Goal: Download file/media: Obtain a digital file from the website

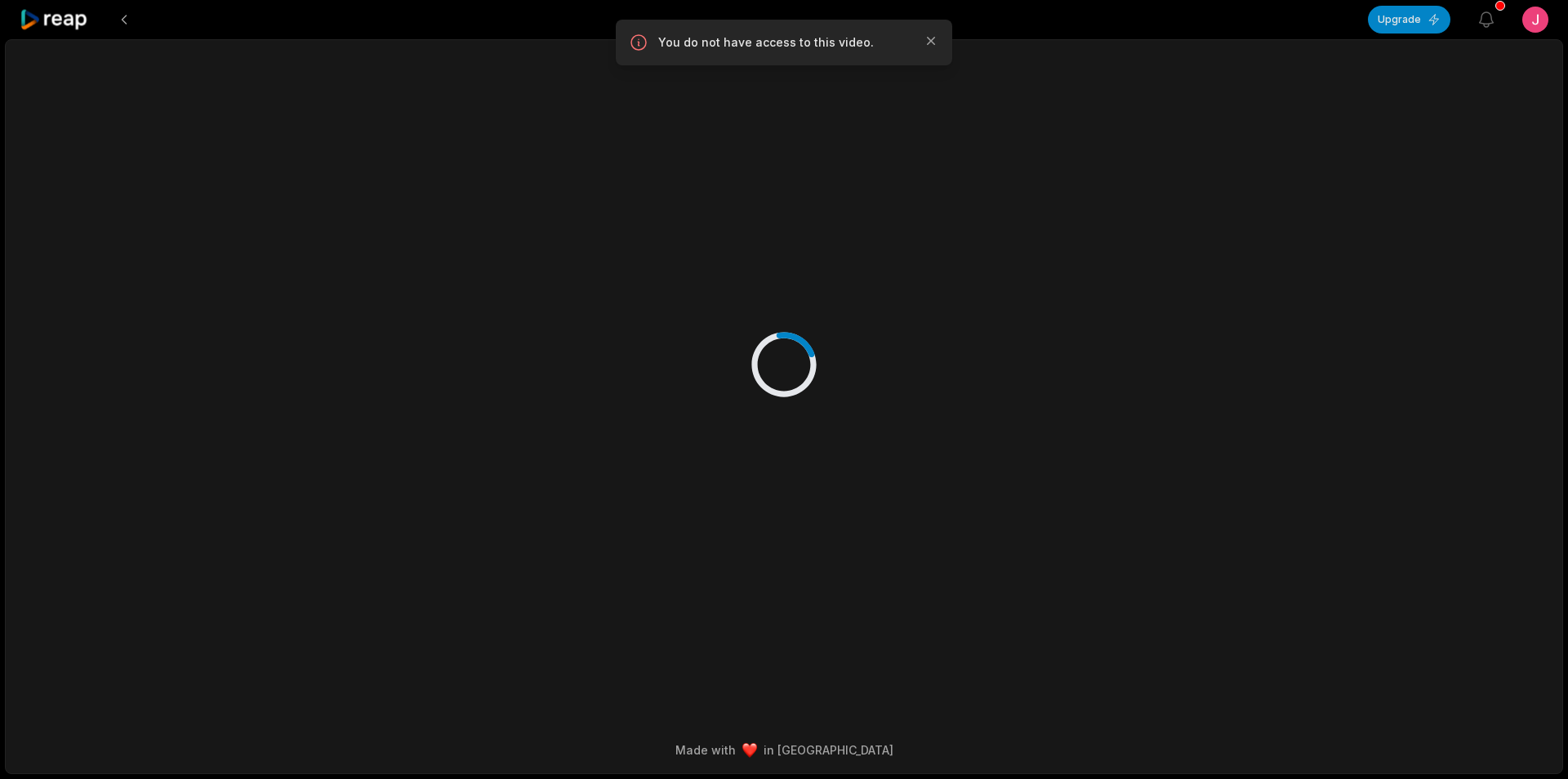
click at [68, 18] on icon at bounding box center [54, 20] width 69 height 22
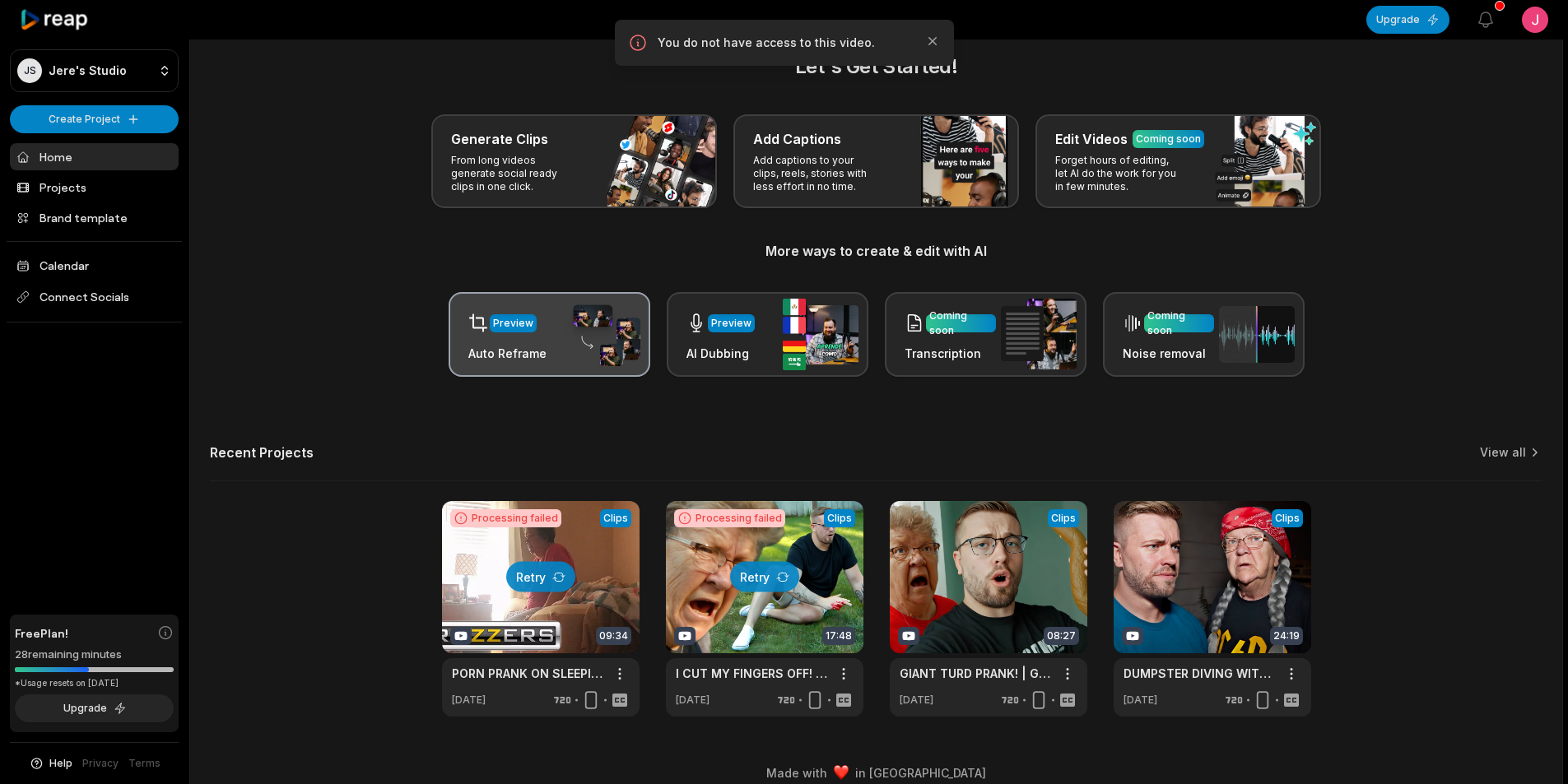
scroll to position [37, 0]
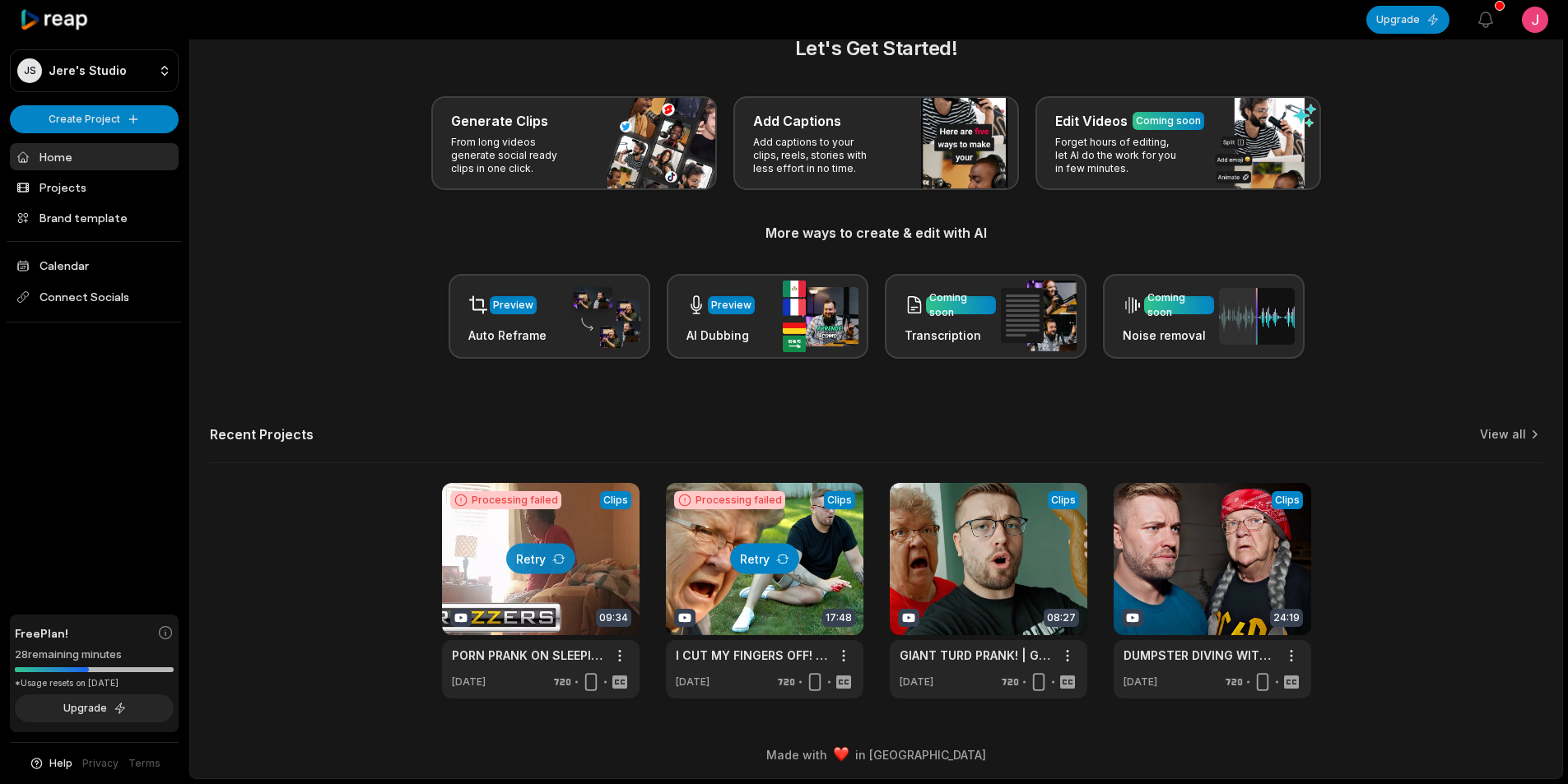
click at [755, 550] on button "Retry" at bounding box center [764, 559] width 69 height 31
click at [986, 605] on link at bounding box center [989, 590] width 197 height 215
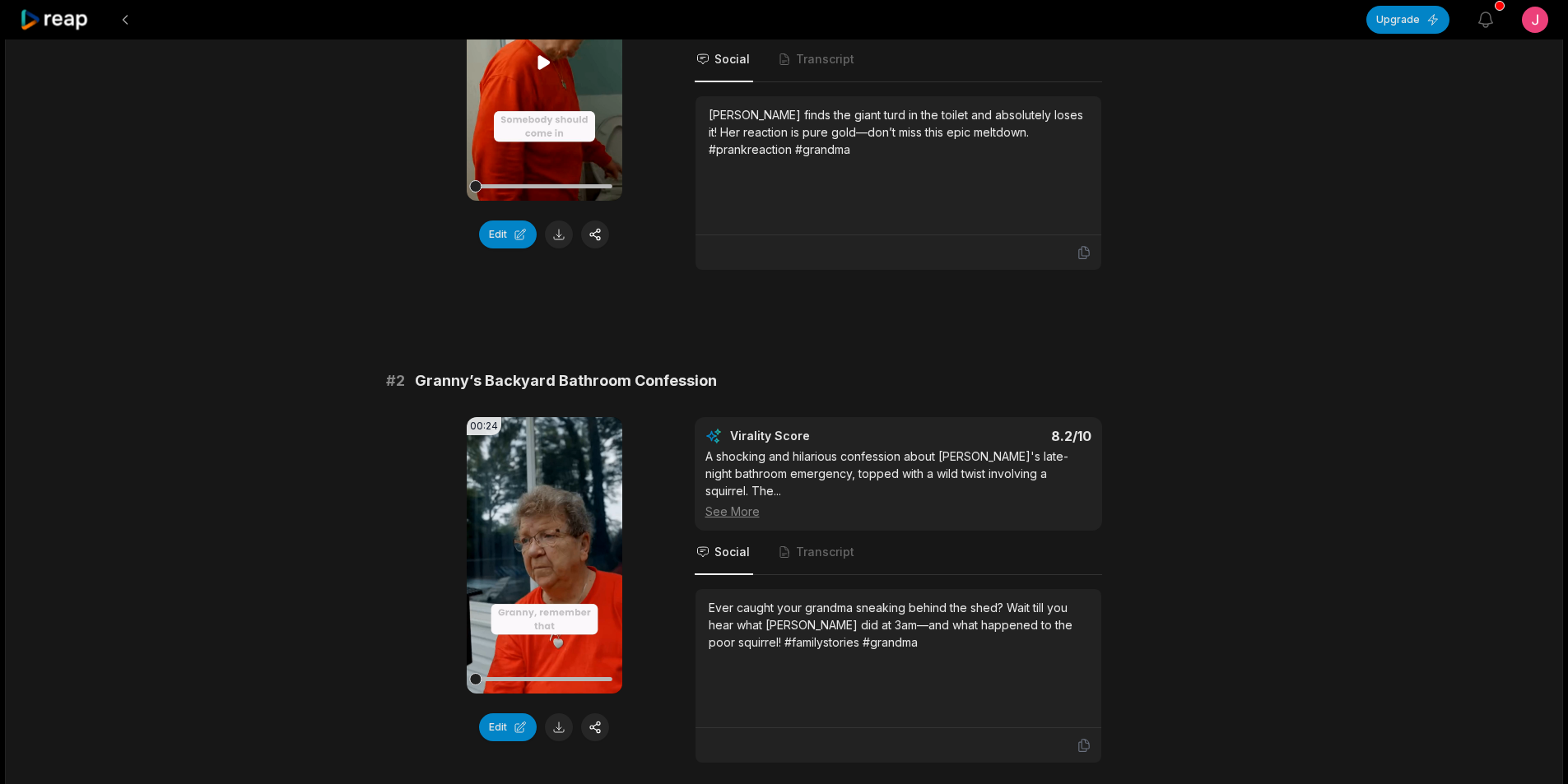
scroll to position [329, 0]
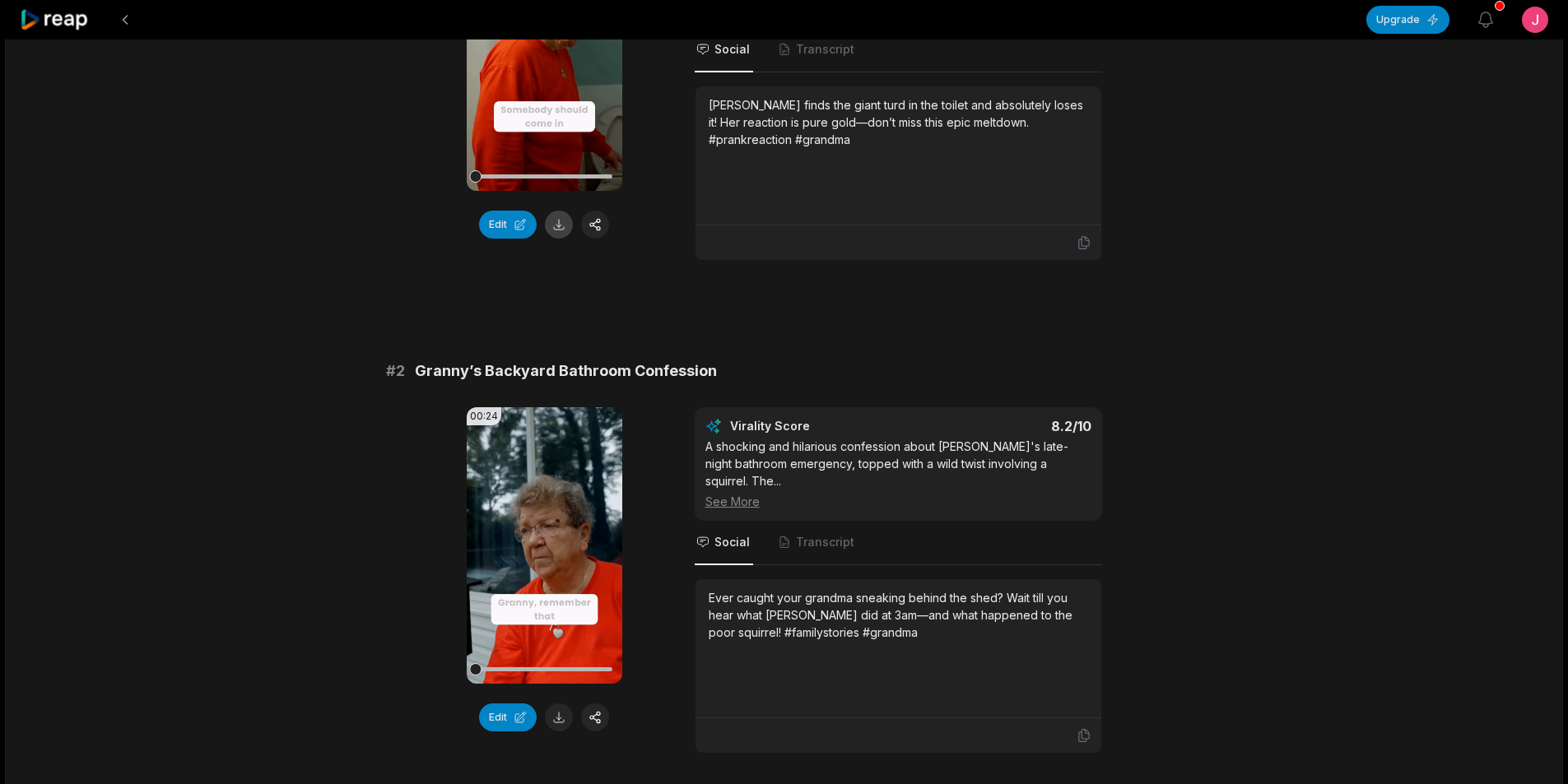
click at [555, 224] on button at bounding box center [558, 224] width 28 height 28
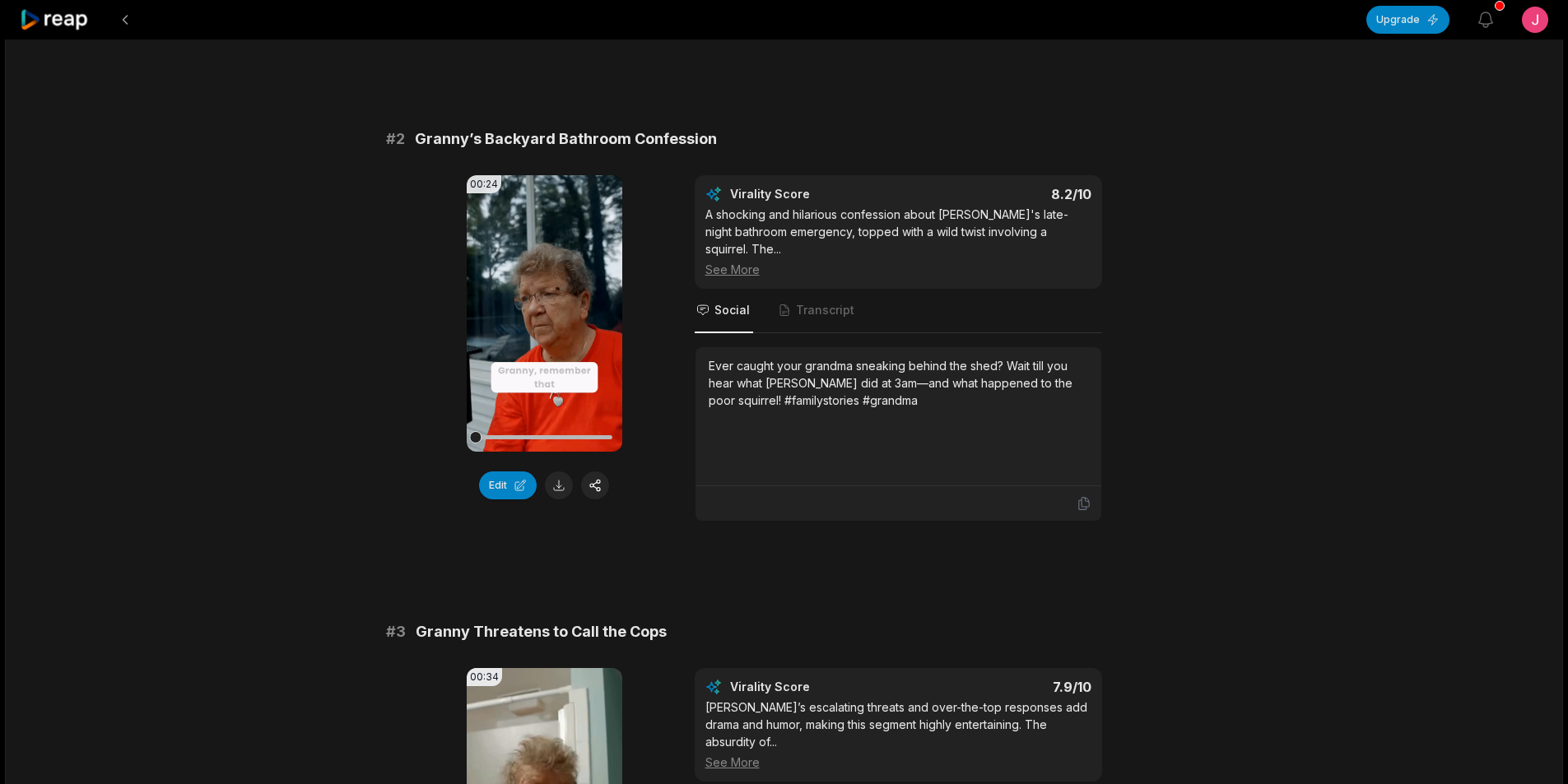
scroll to position [576, 0]
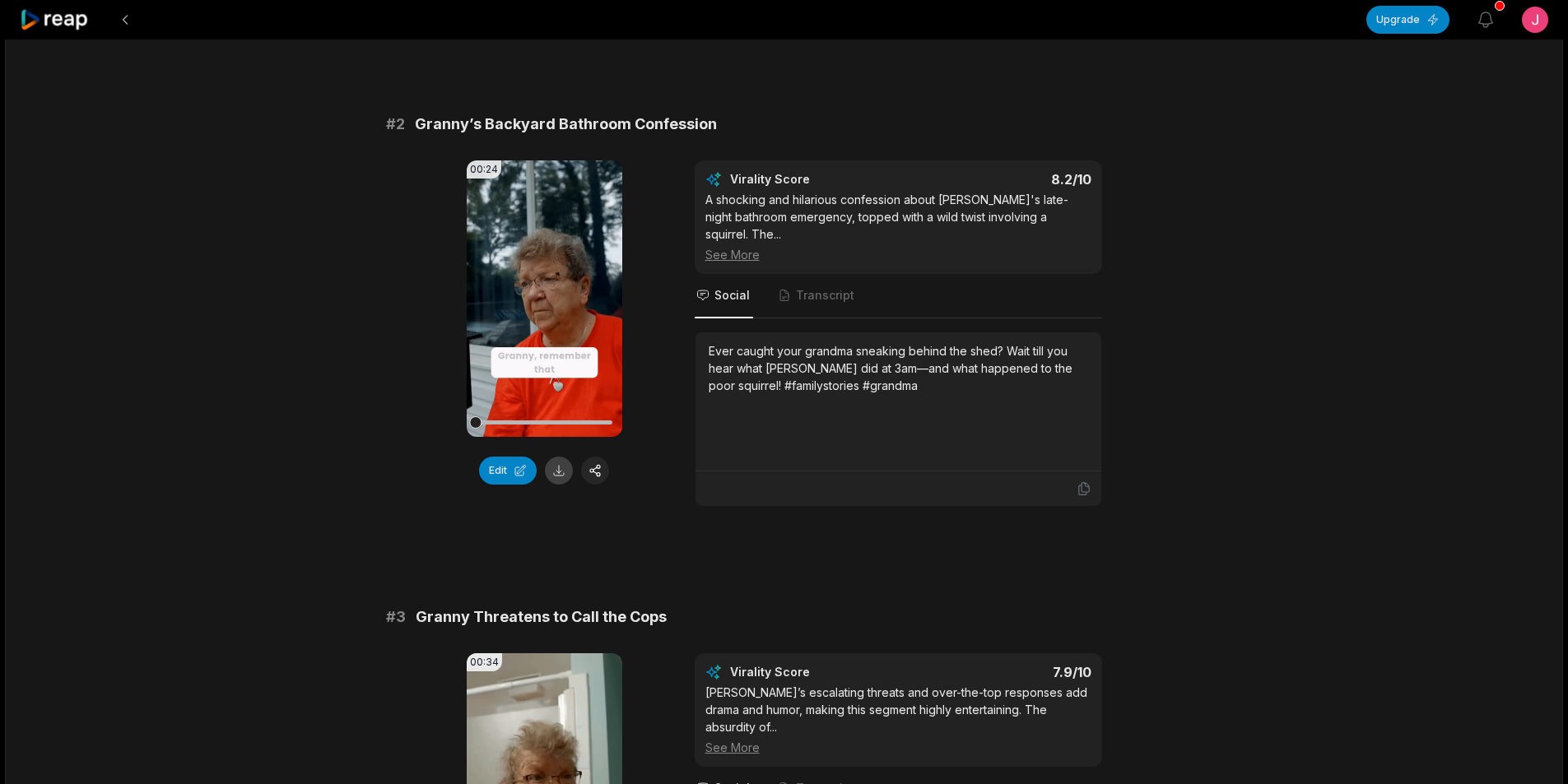
click at [556, 468] on button at bounding box center [558, 470] width 28 height 28
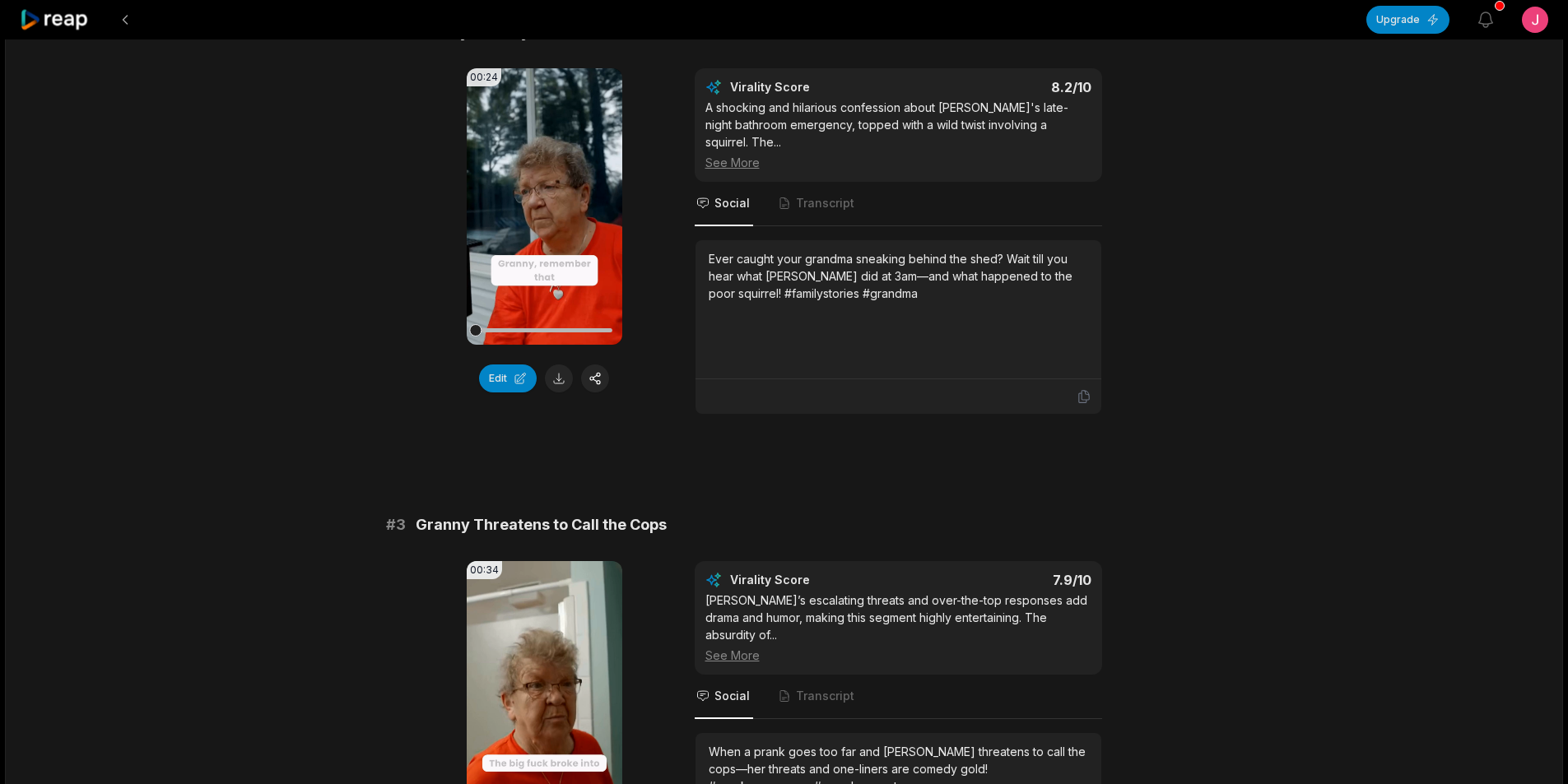
scroll to position [905, 0]
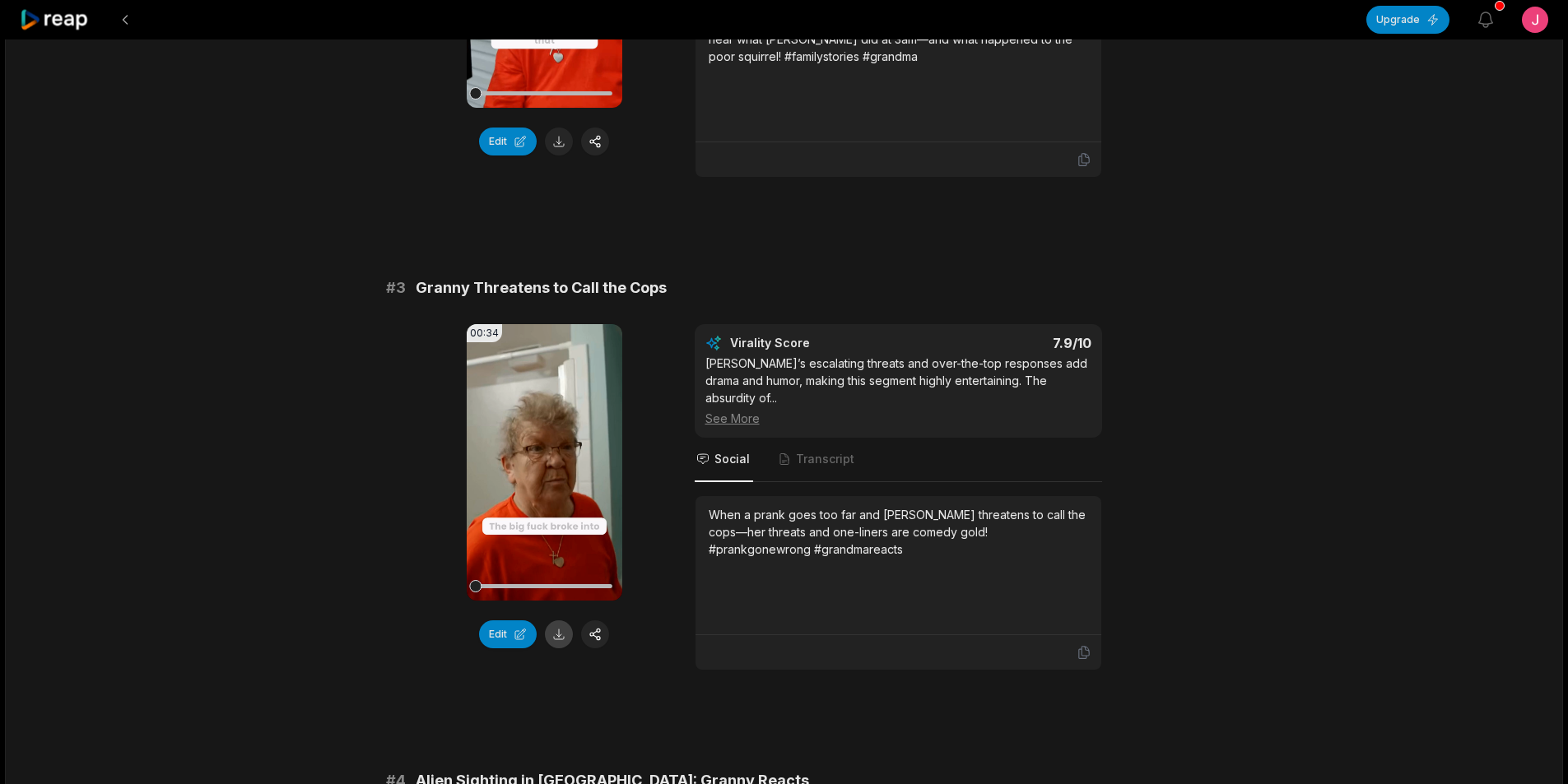
click at [556, 639] on button at bounding box center [558, 633] width 28 height 28
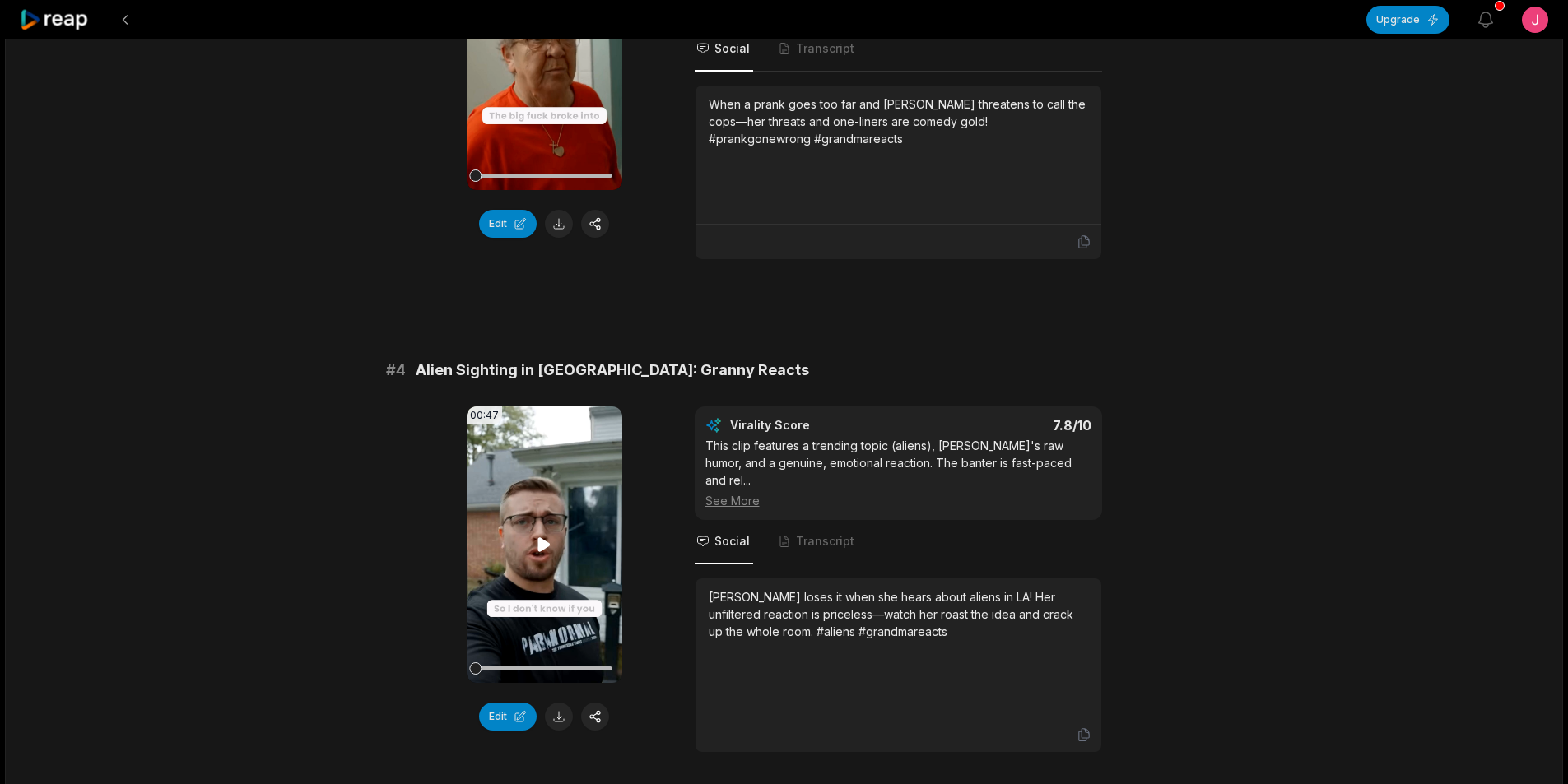
scroll to position [1316, 0]
click at [565, 713] on button at bounding box center [558, 715] width 28 height 28
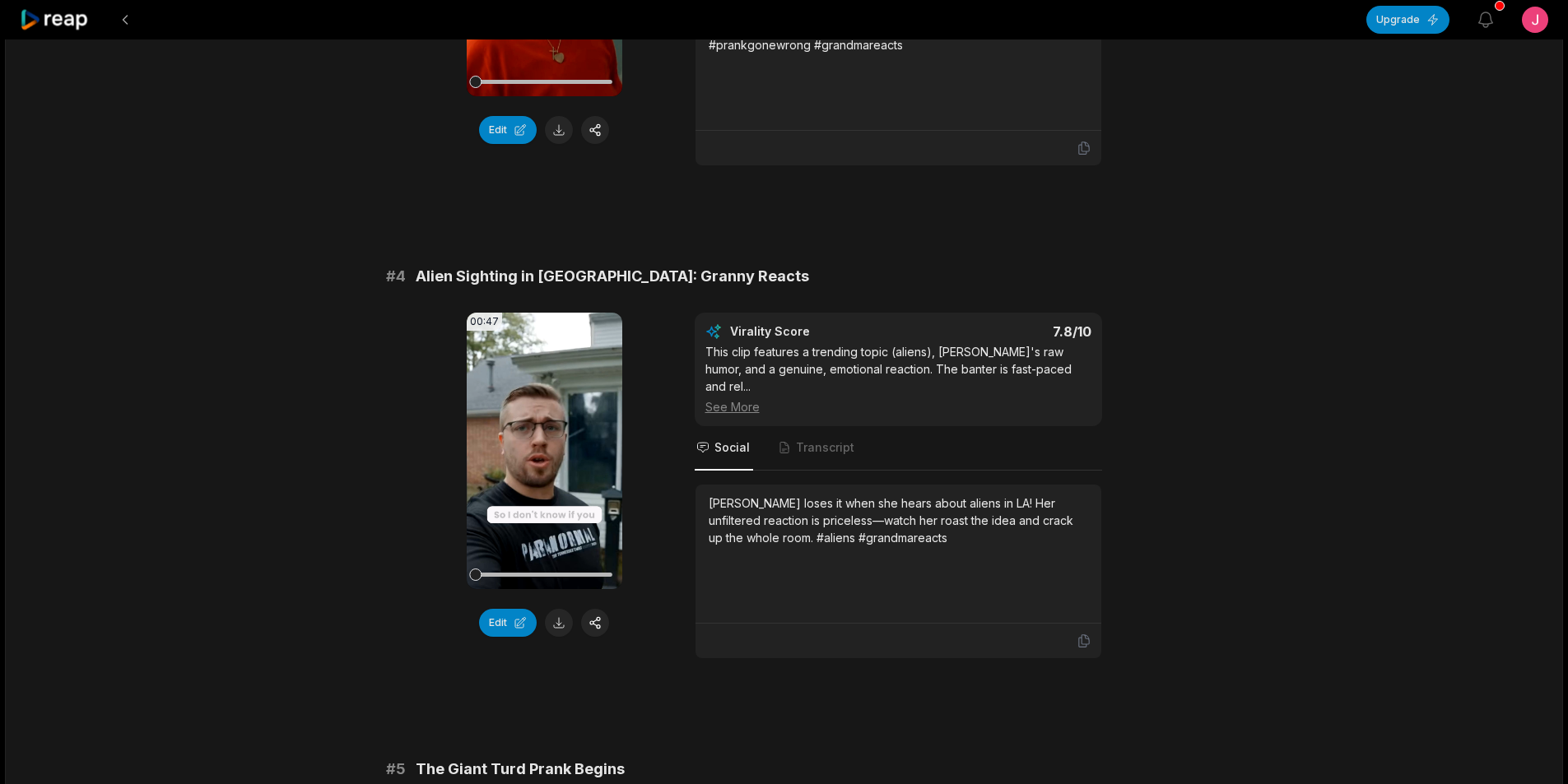
scroll to position [1809, 0]
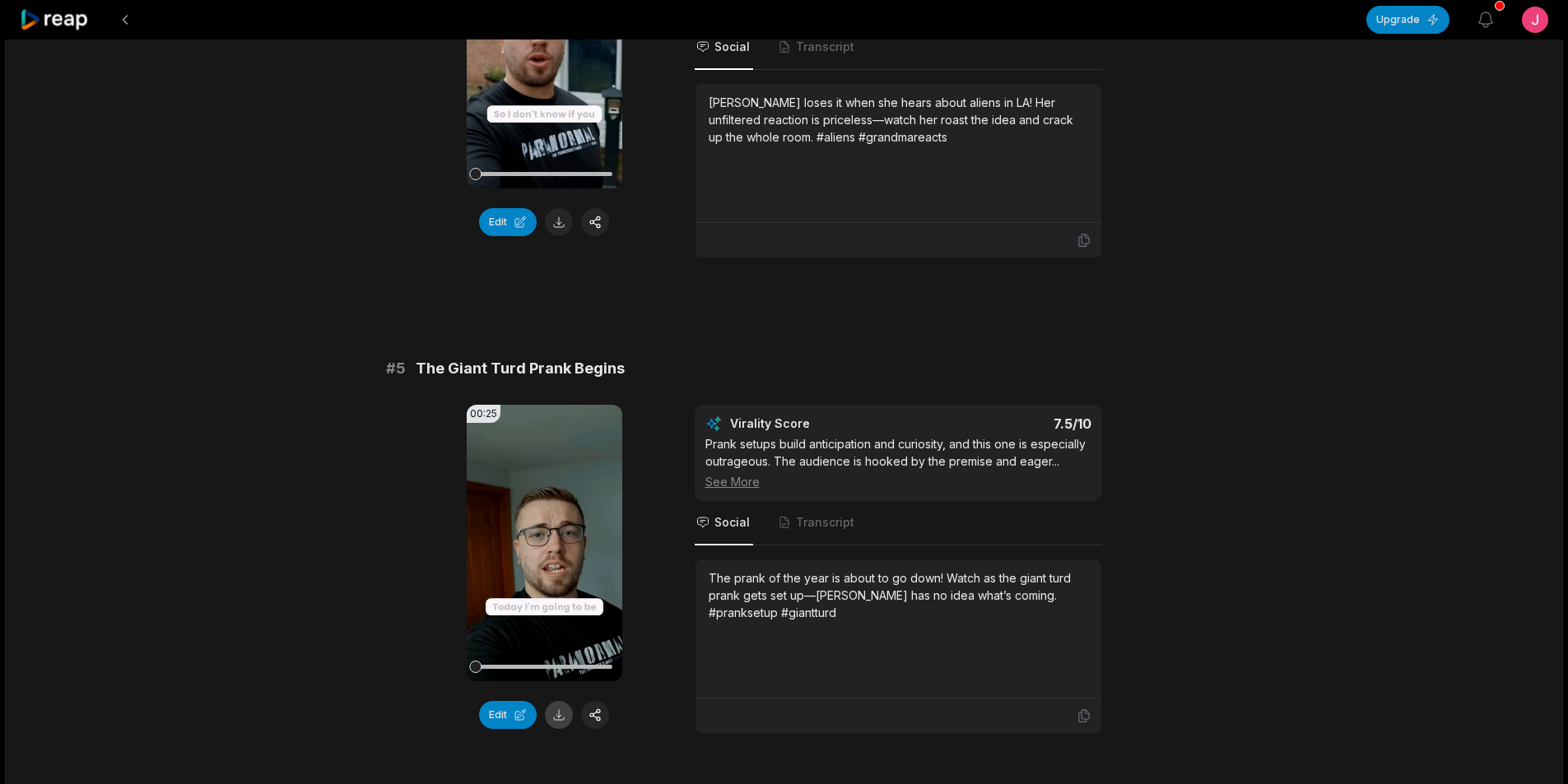
click at [564, 703] on button at bounding box center [558, 714] width 28 height 28
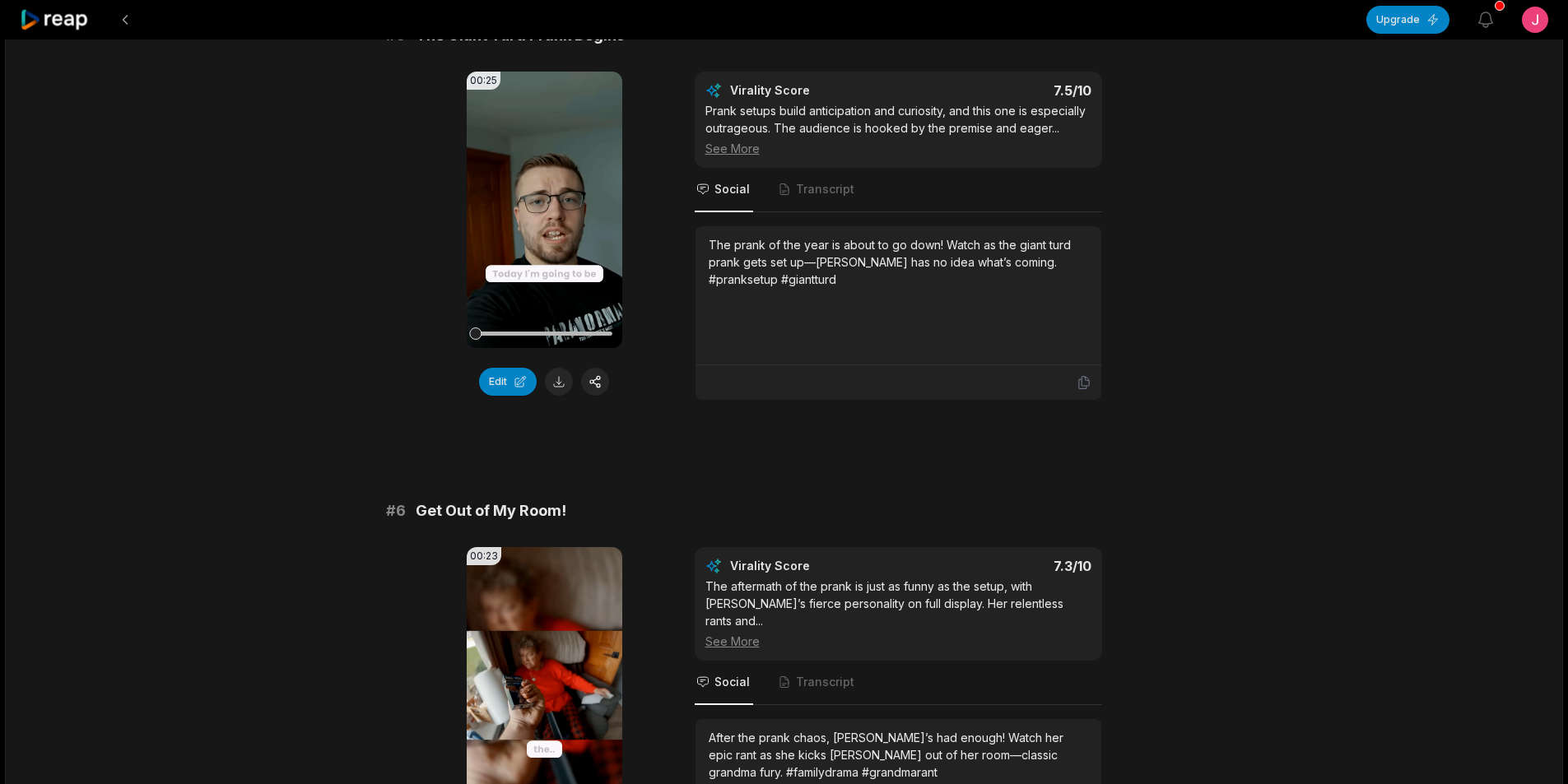
scroll to position [2221, 0]
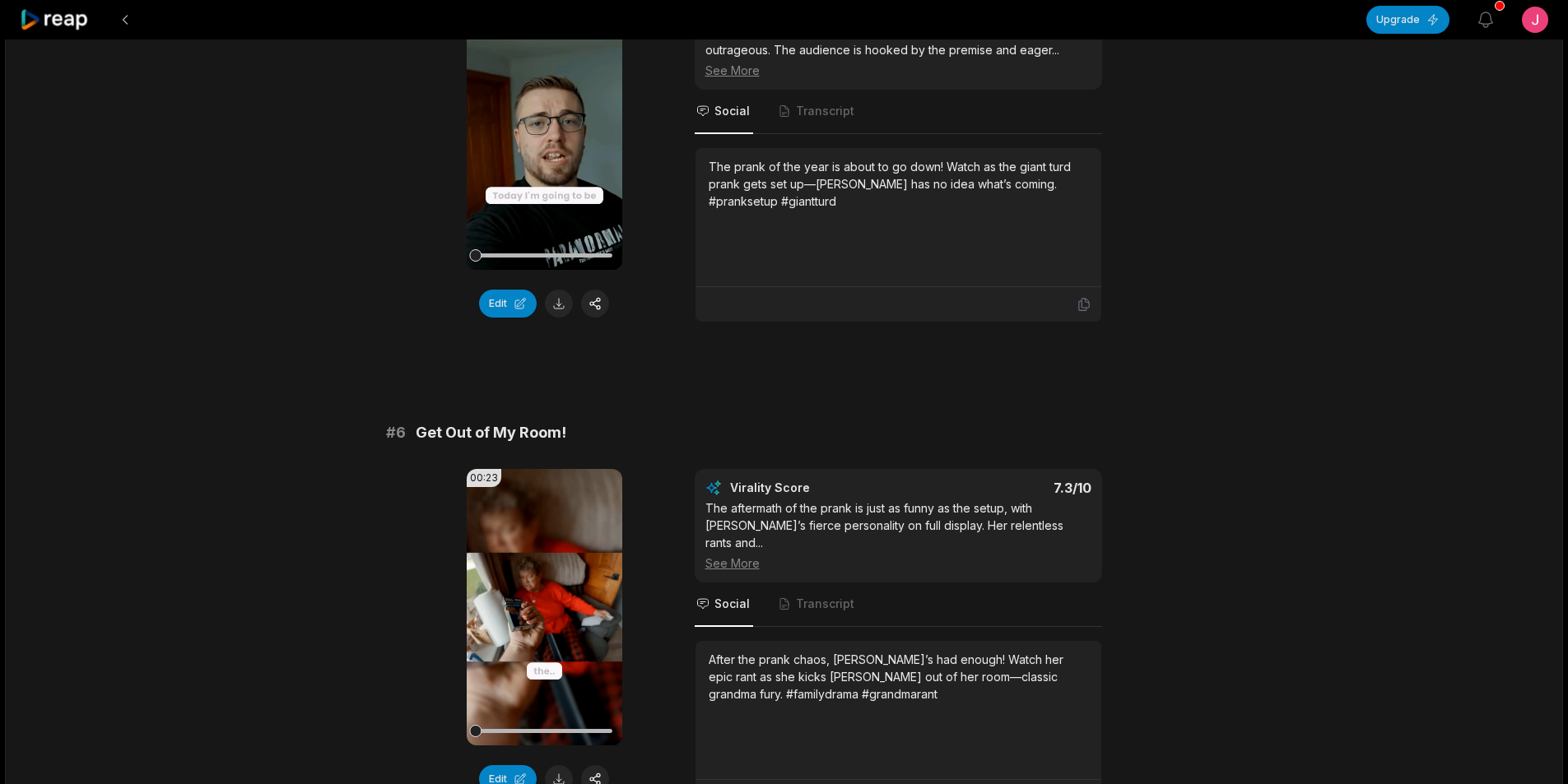
click at [567, 765] on button at bounding box center [558, 779] width 28 height 28
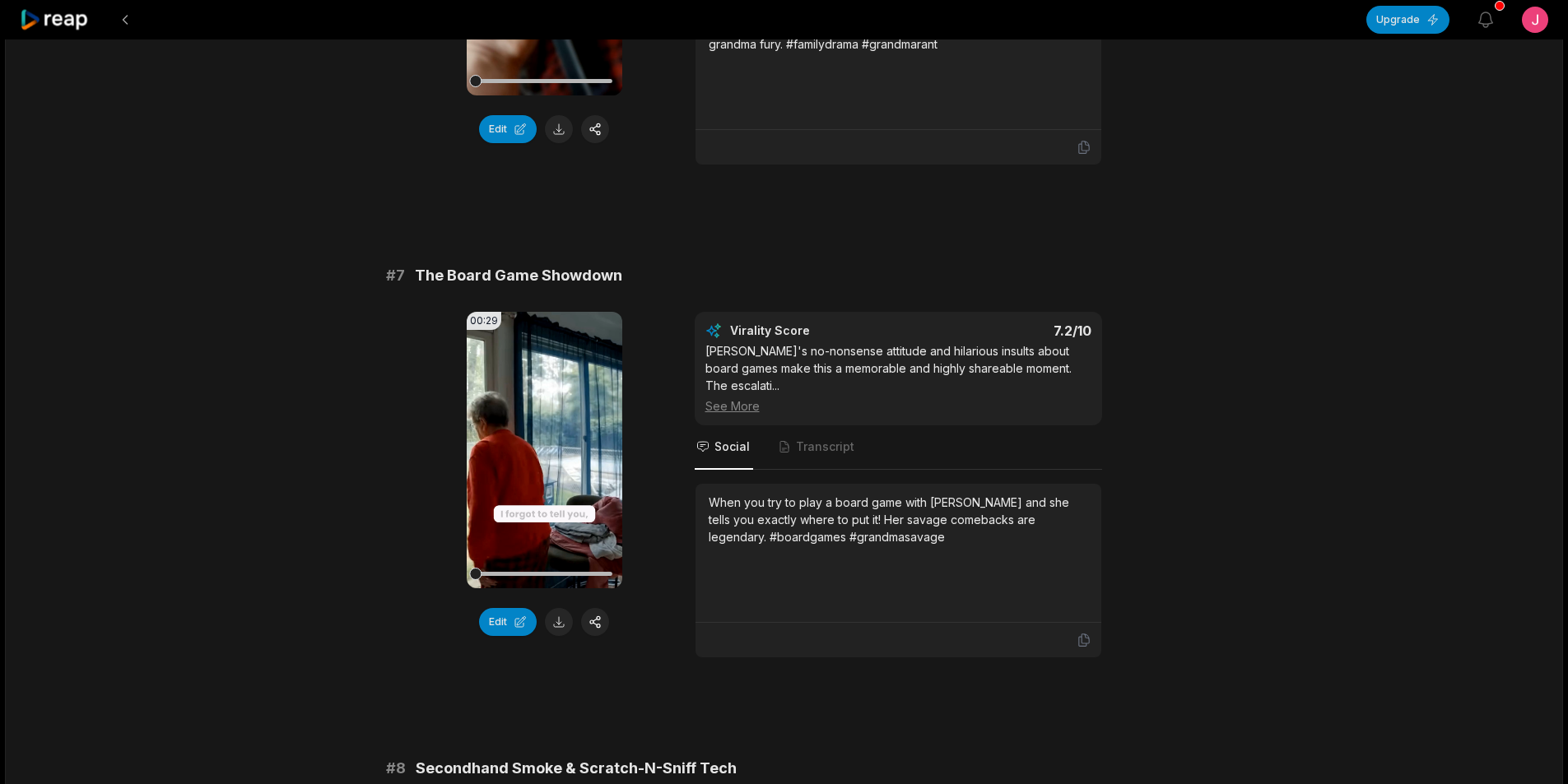
scroll to position [2879, 0]
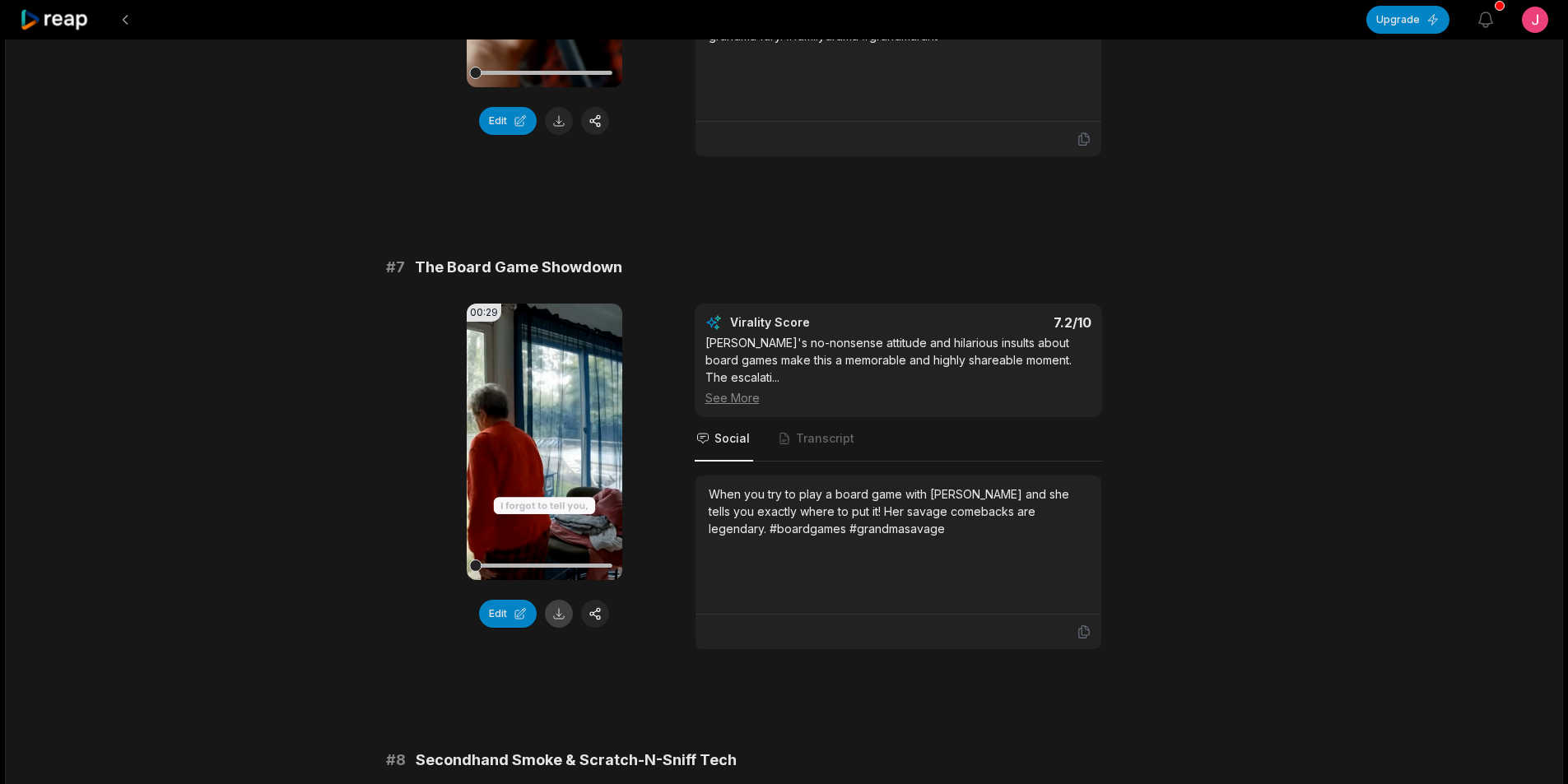
click at [556, 599] on button at bounding box center [558, 613] width 28 height 28
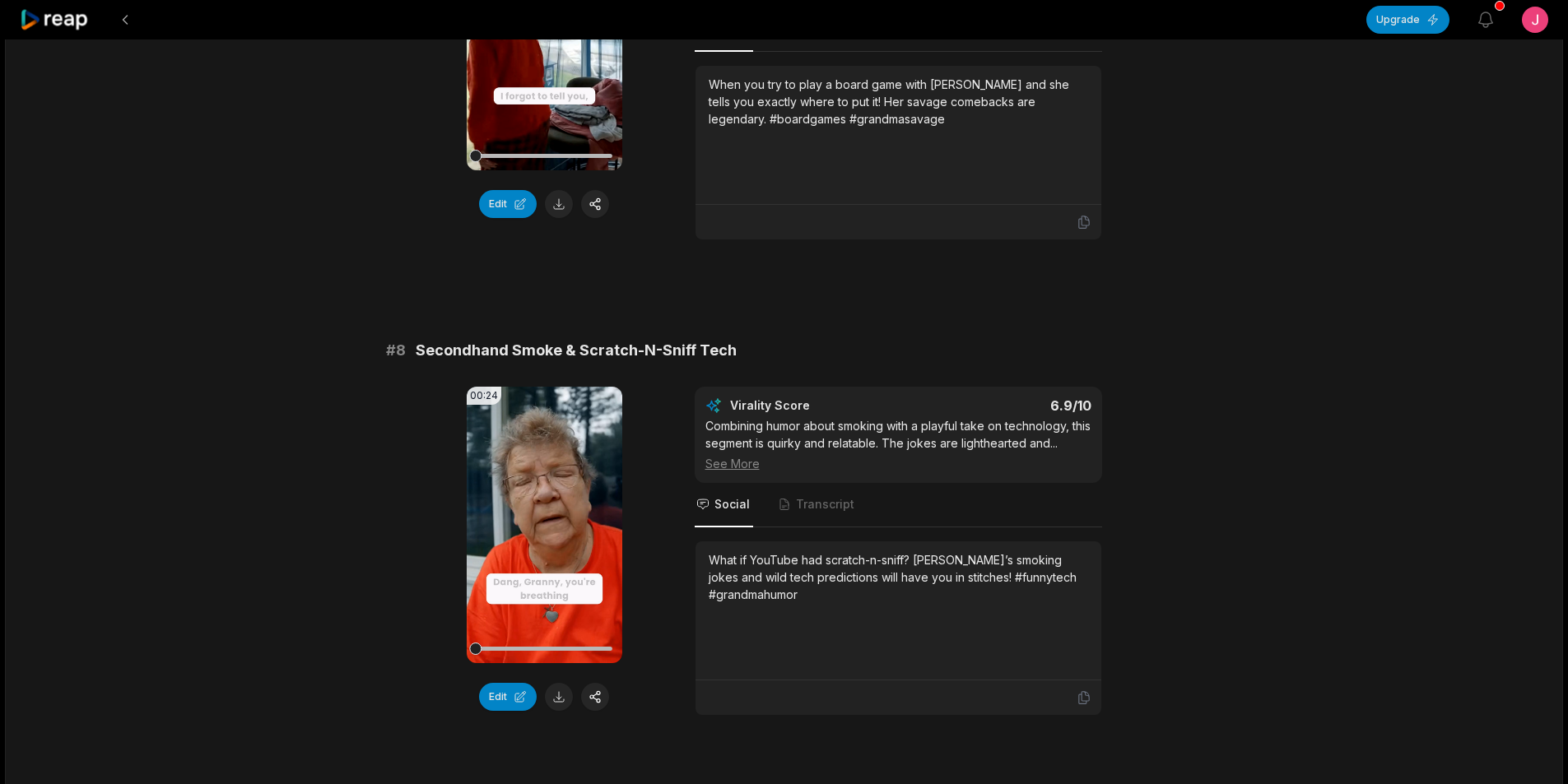
scroll to position [3290, 0]
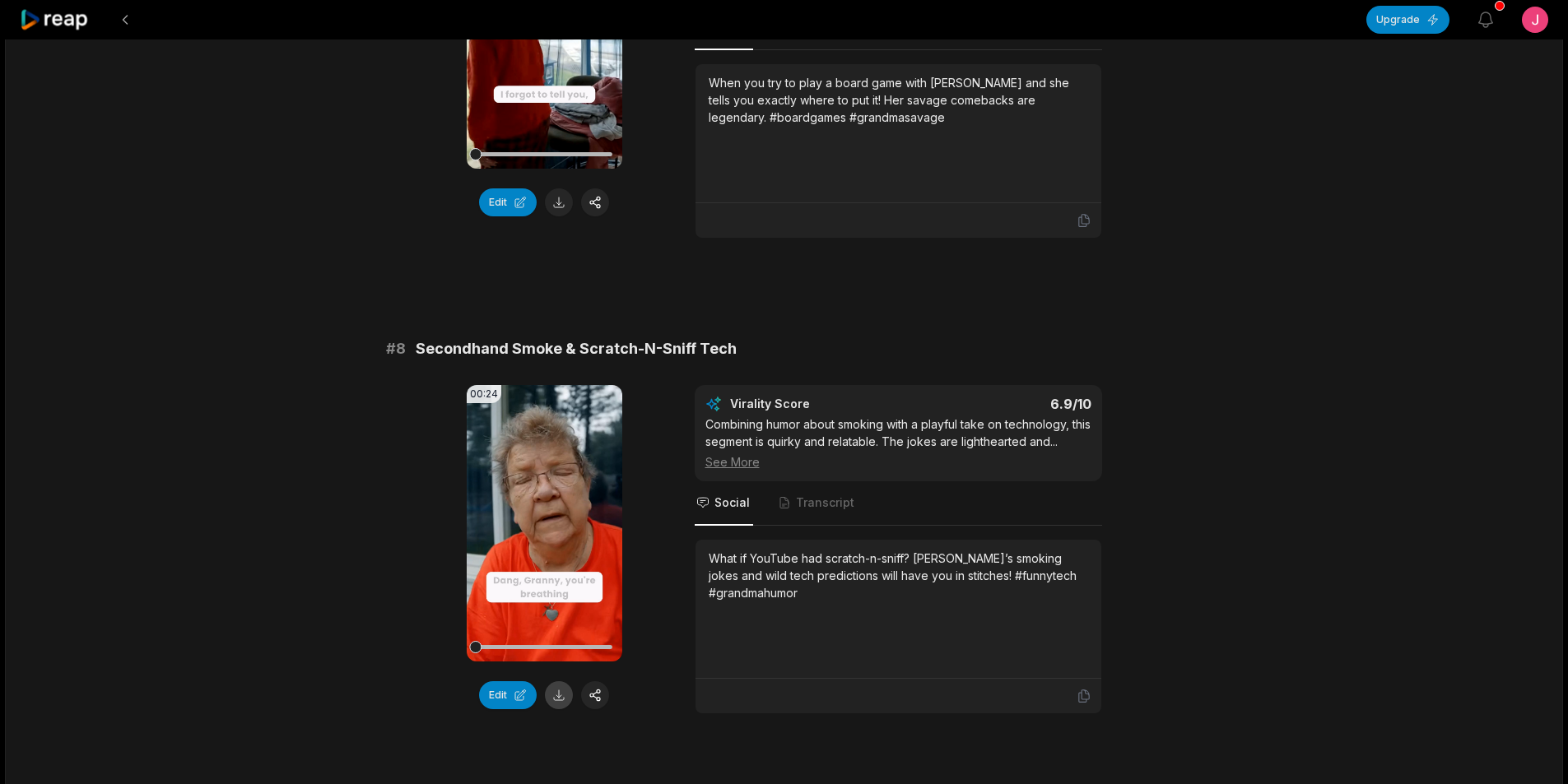
click at [555, 681] on button at bounding box center [558, 695] width 28 height 28
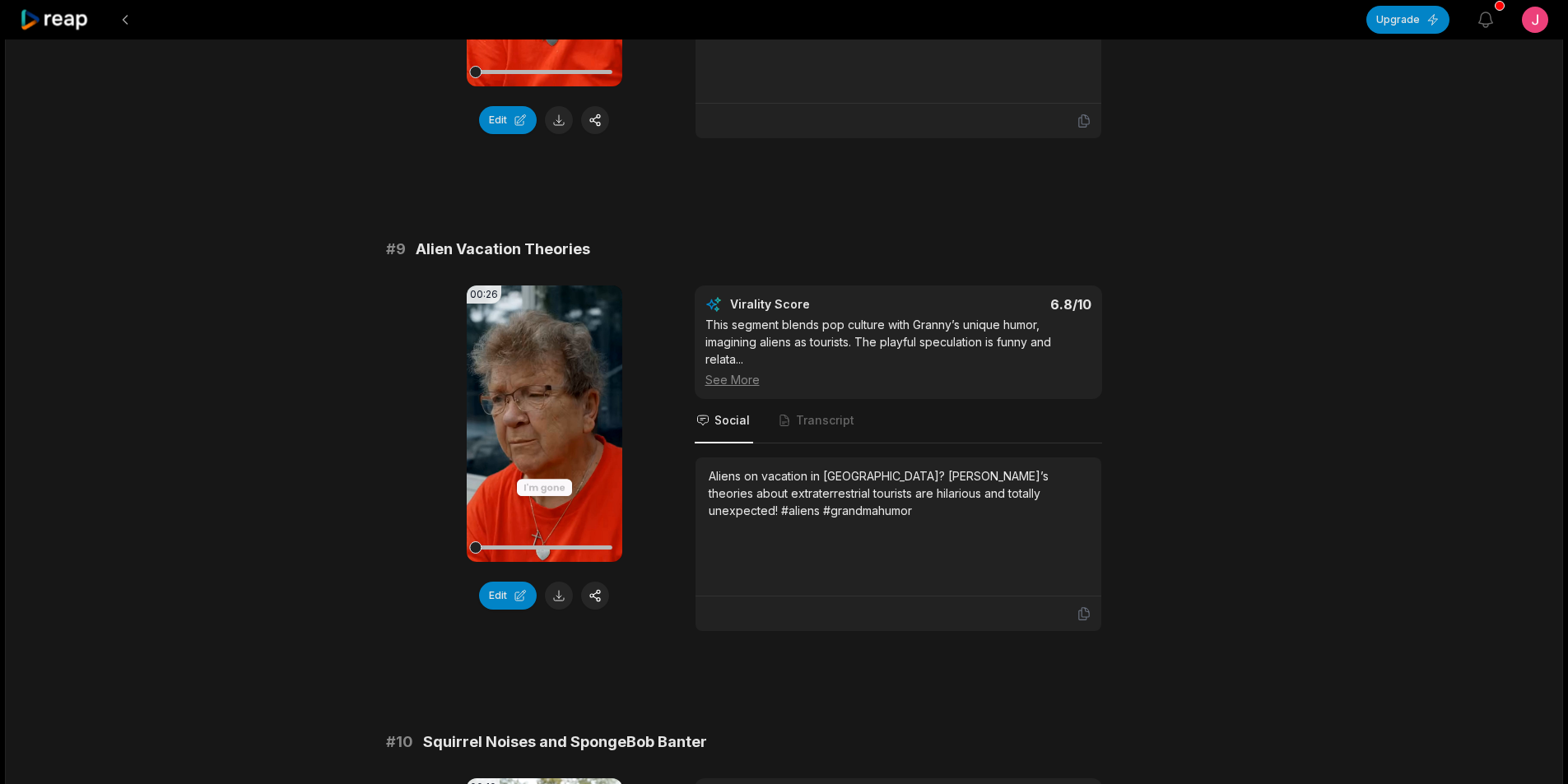
scroll to position [3866, 0]
click at [559, 581] on button at bounding box center [558, 594] width 28 height 28
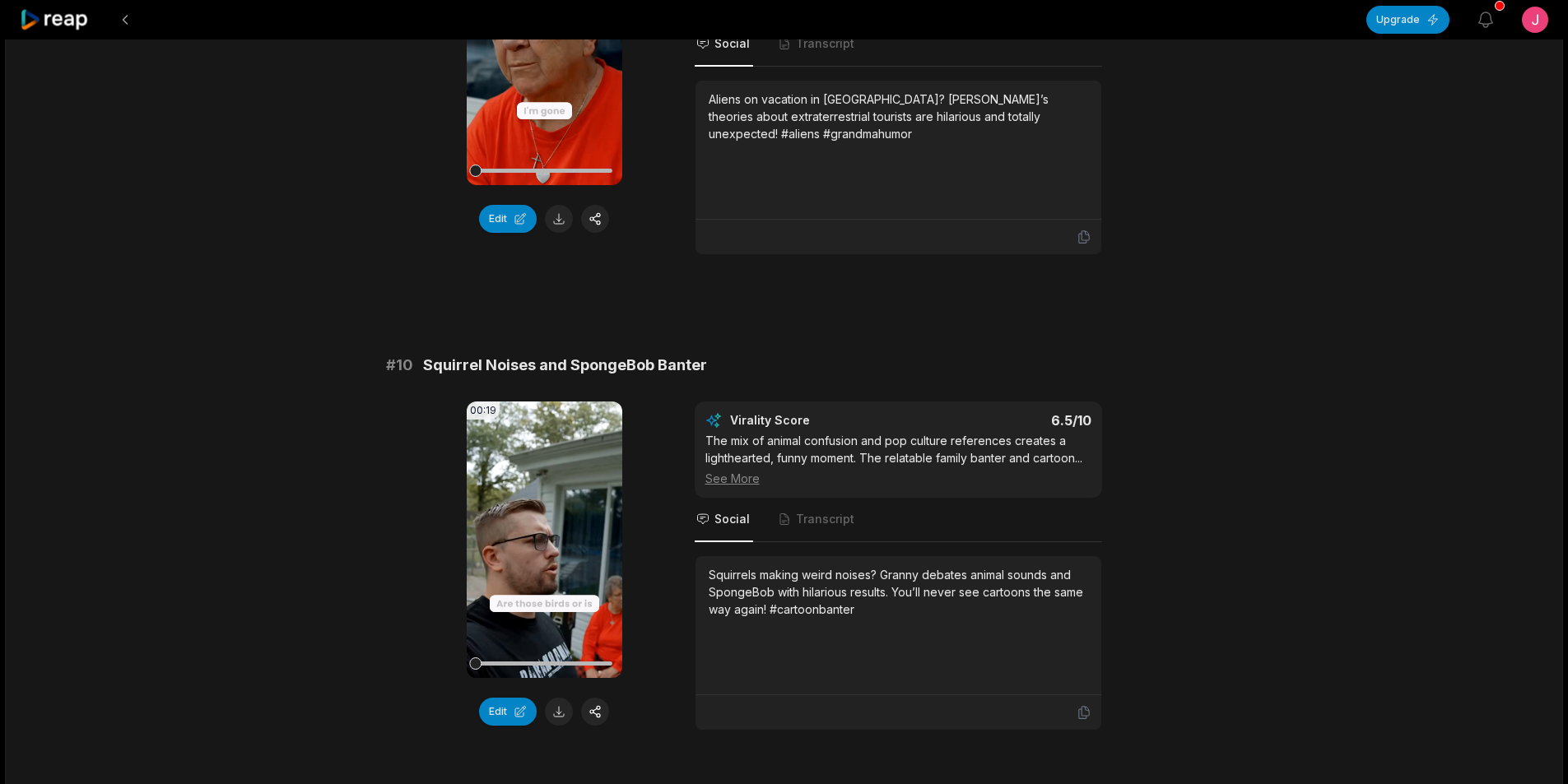
scroll to position [4277, 0]
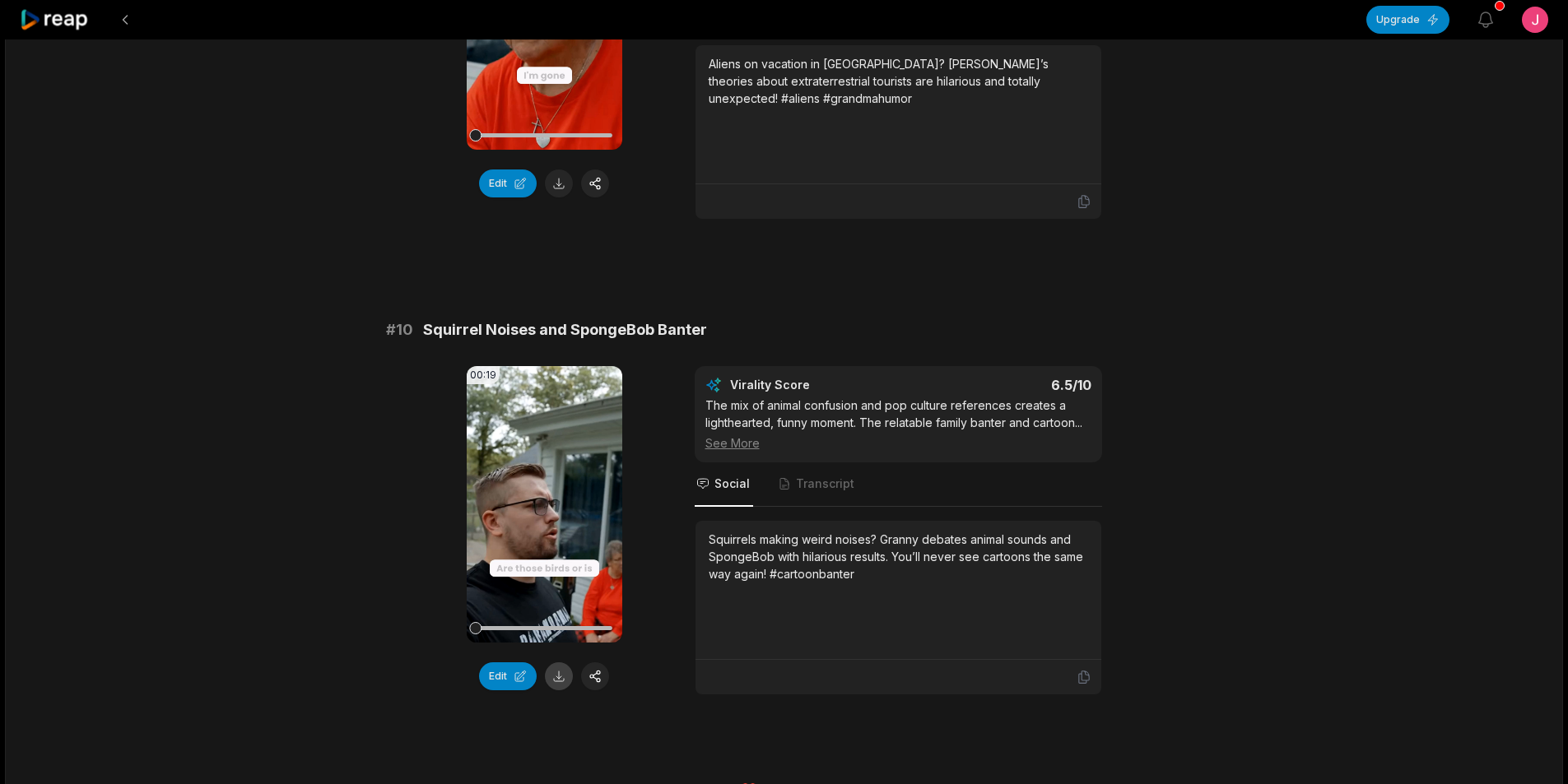
click at [559, 662] on button at bounding box center [558, 676] width 28 height 28
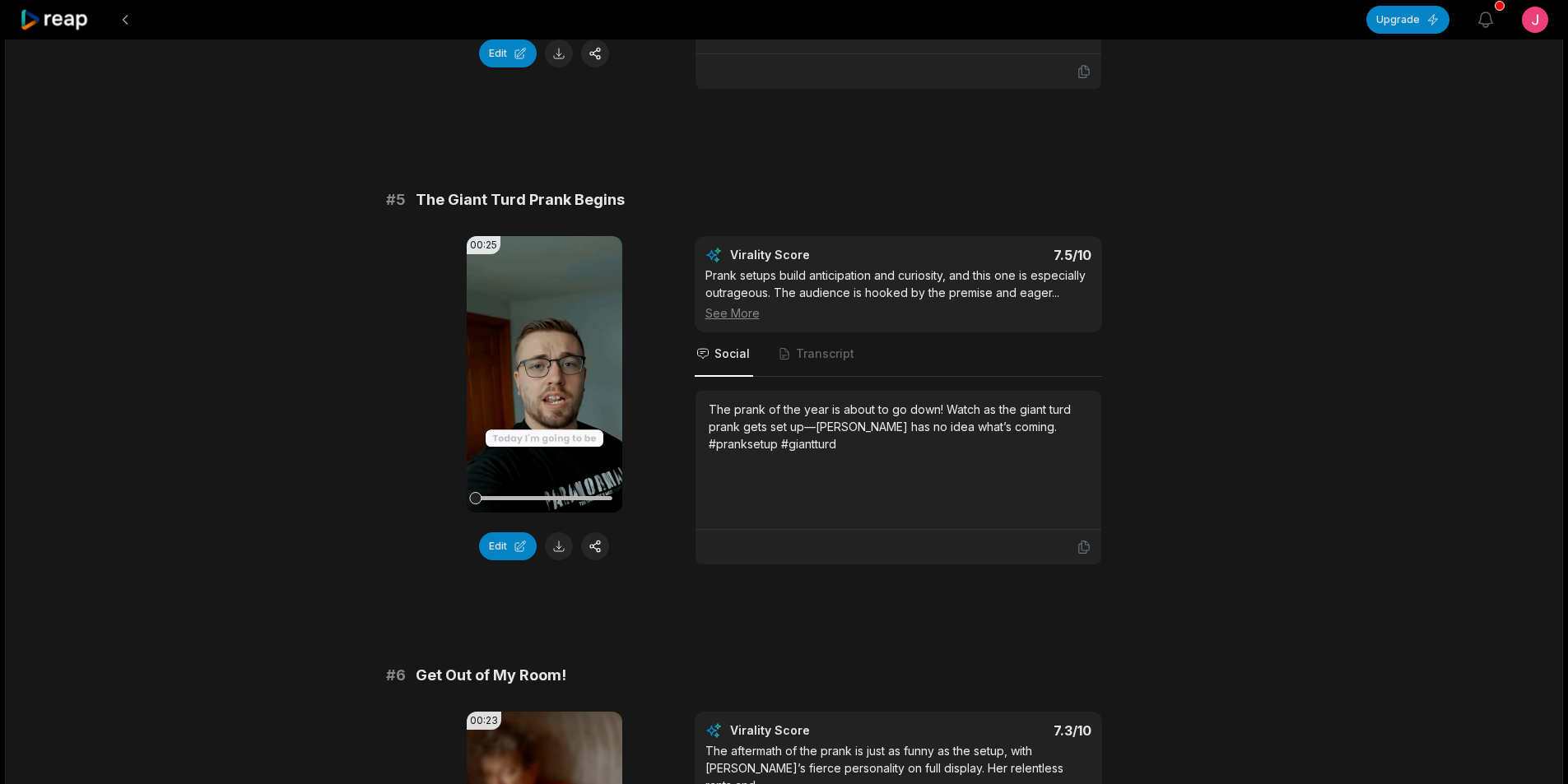
scroll to position [1975, 0]
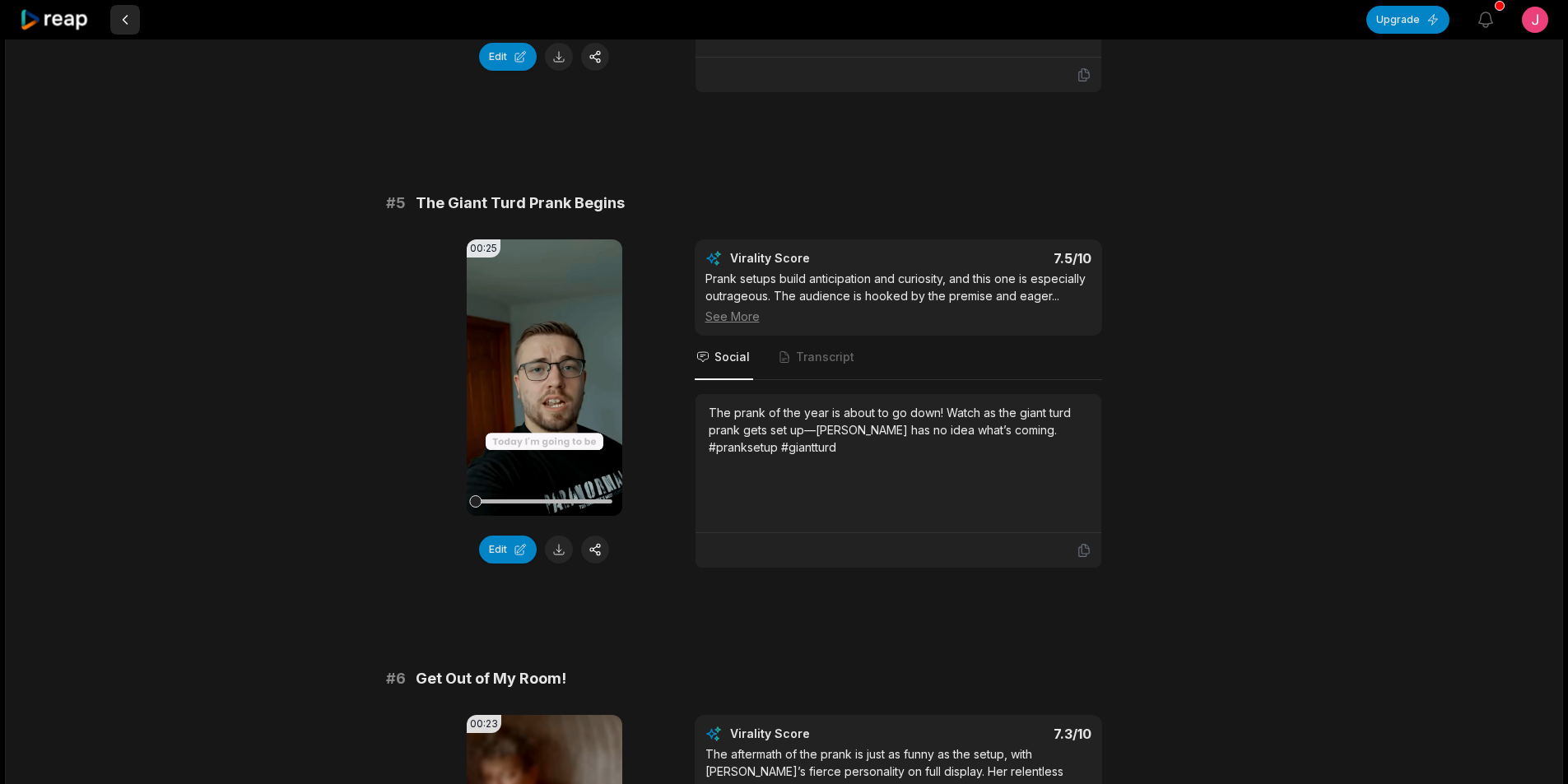
click at [123, 31] on button at bounding box center [125, 20] width 30 height 30
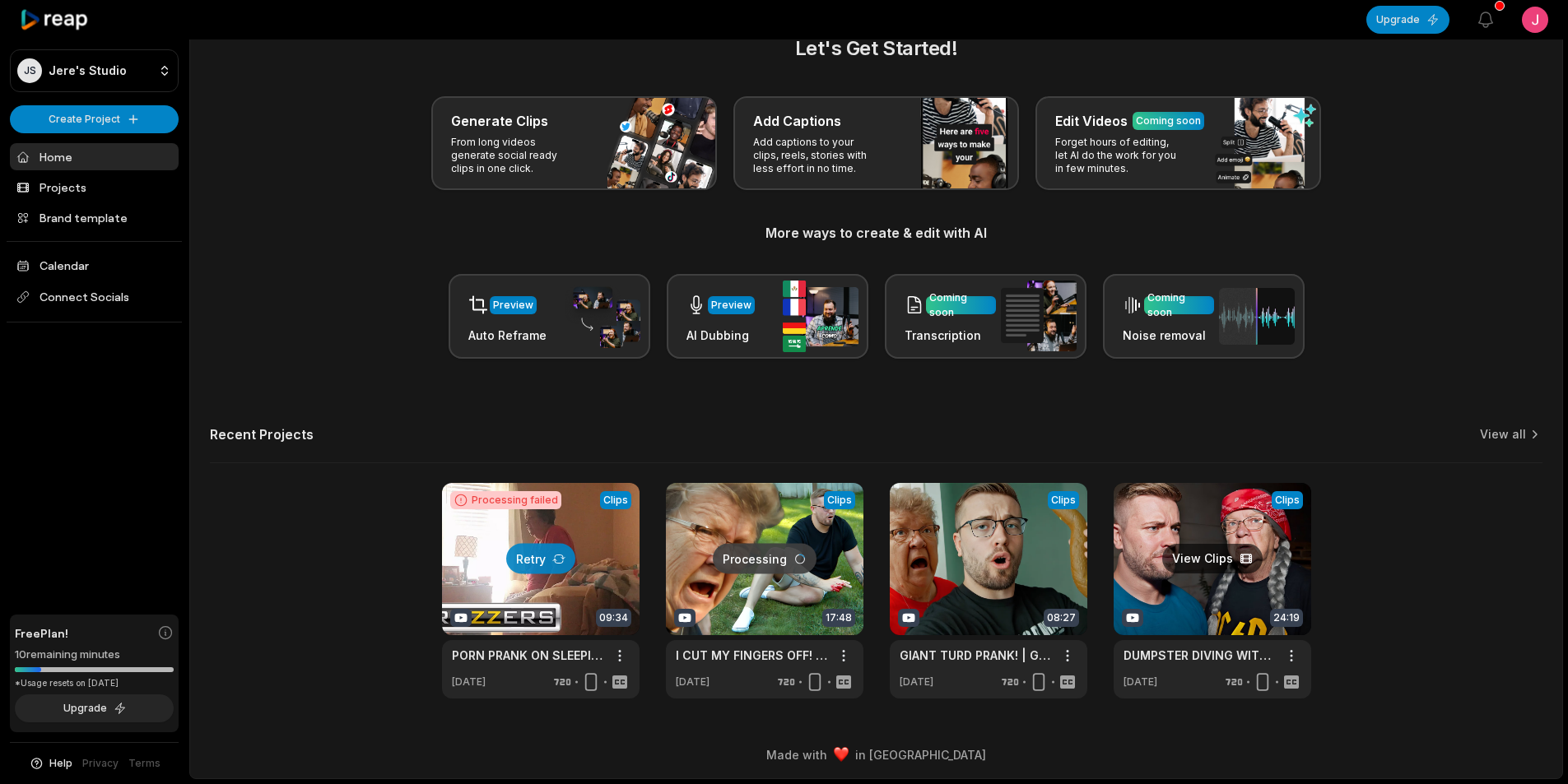
click at [1196, 581] on link at bounding box center [1212, 590] width 197 height 215
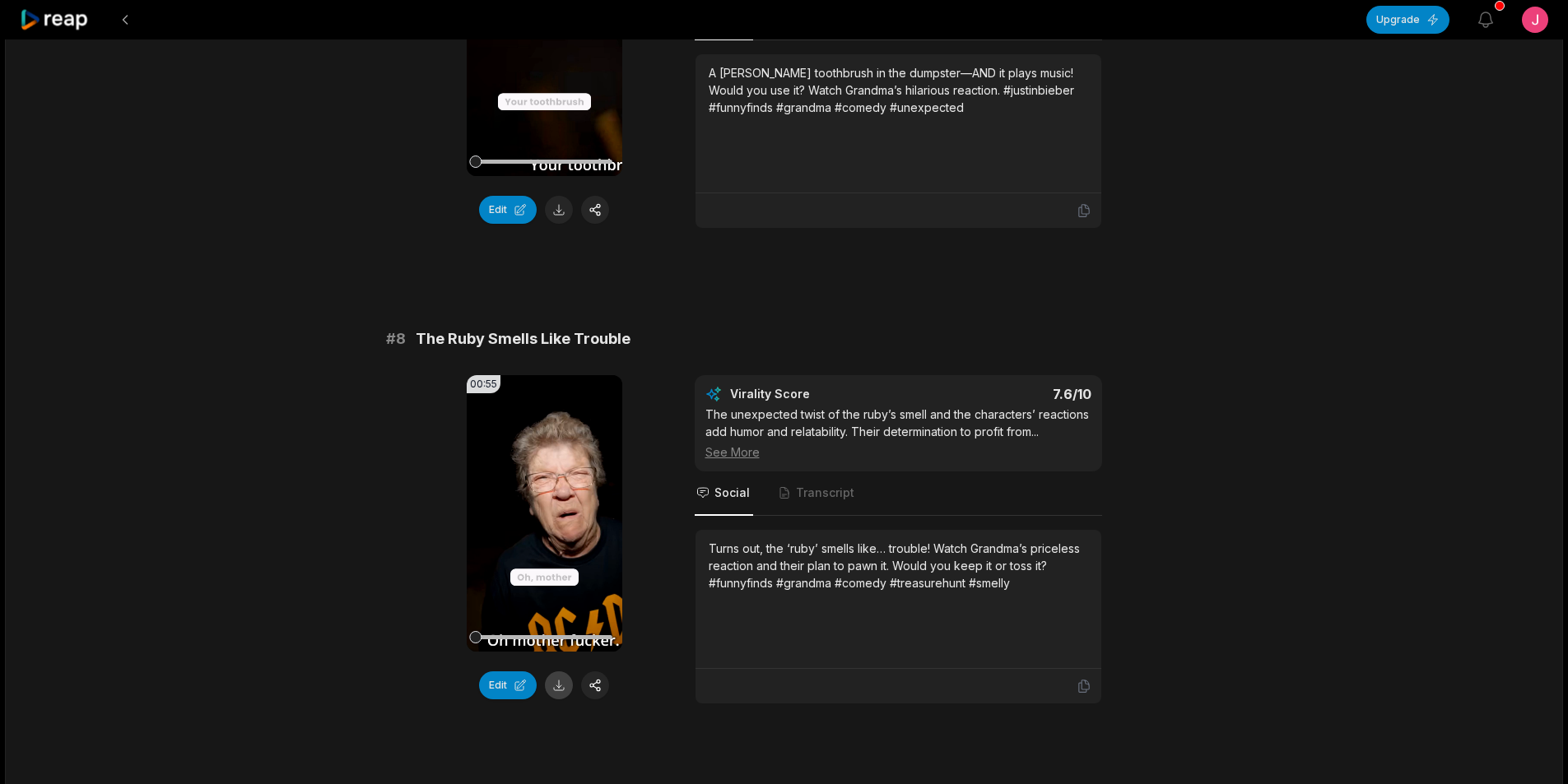
click at [564, 671] on button at bounding box center [558, 685] width 28 height 28
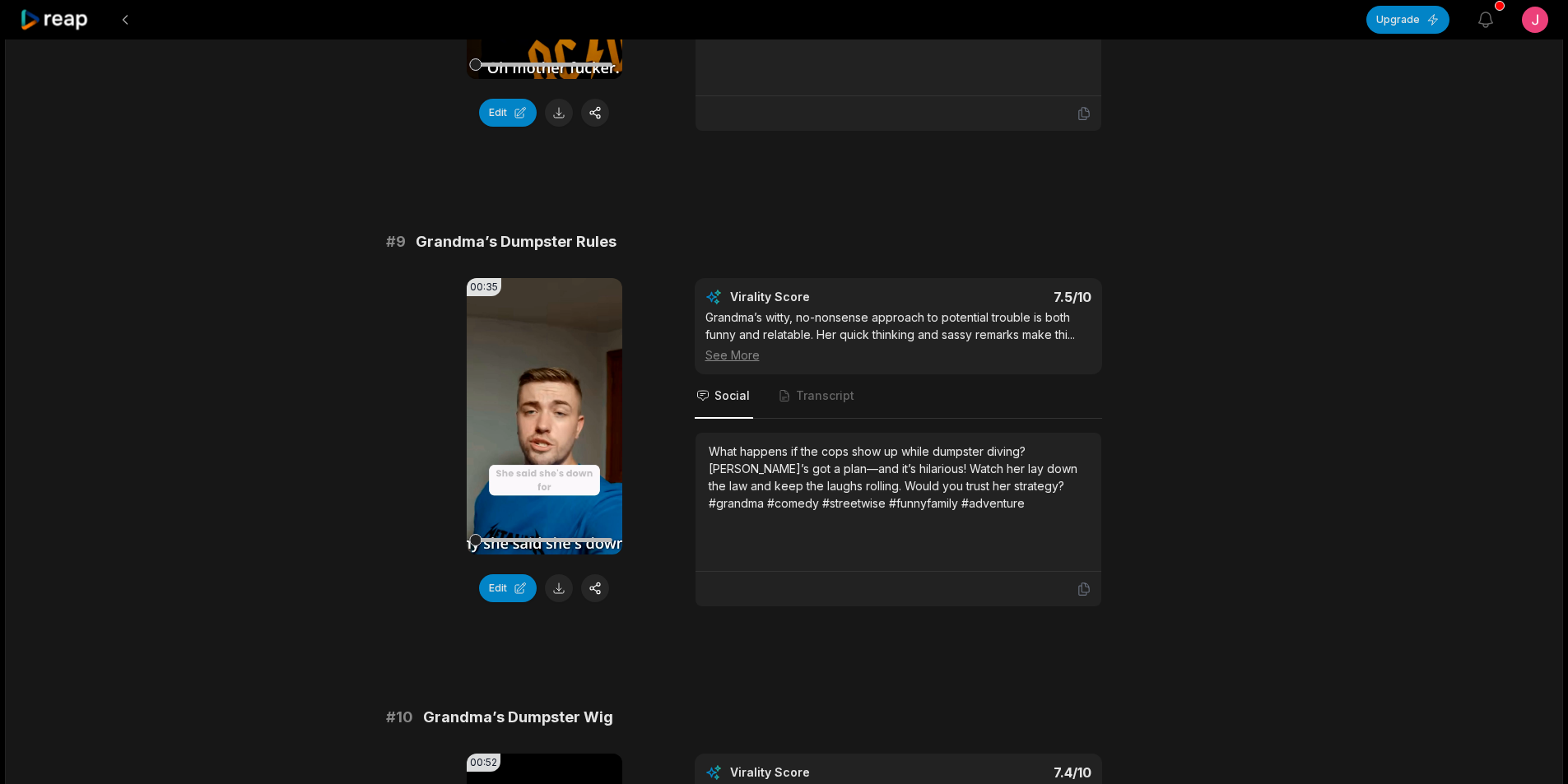
scroll to position [3866, 0]
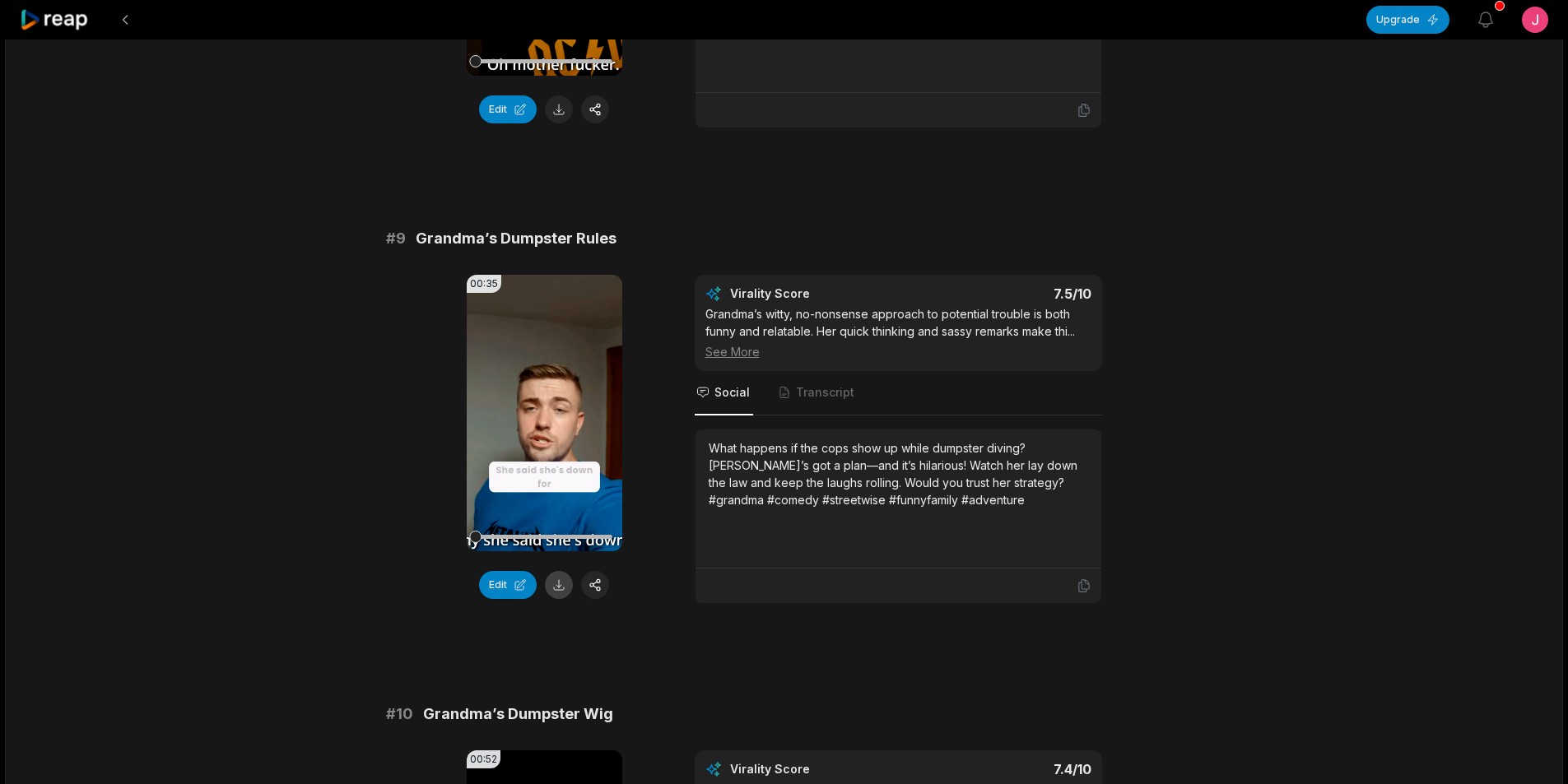
click at [552, 571] on button at bounding box center [558, 584] width 28 height 28
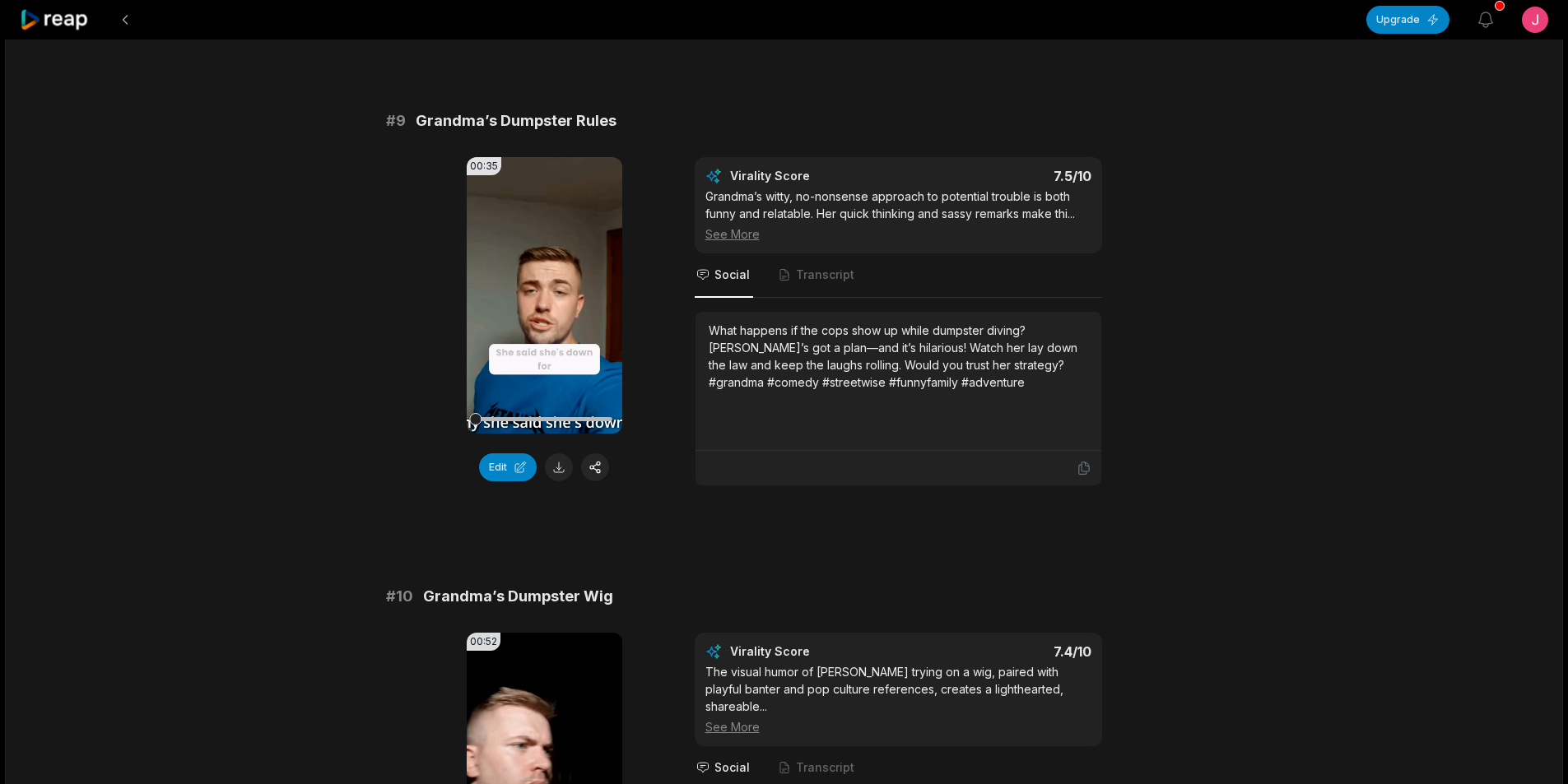
scroll to position [4308, 0]
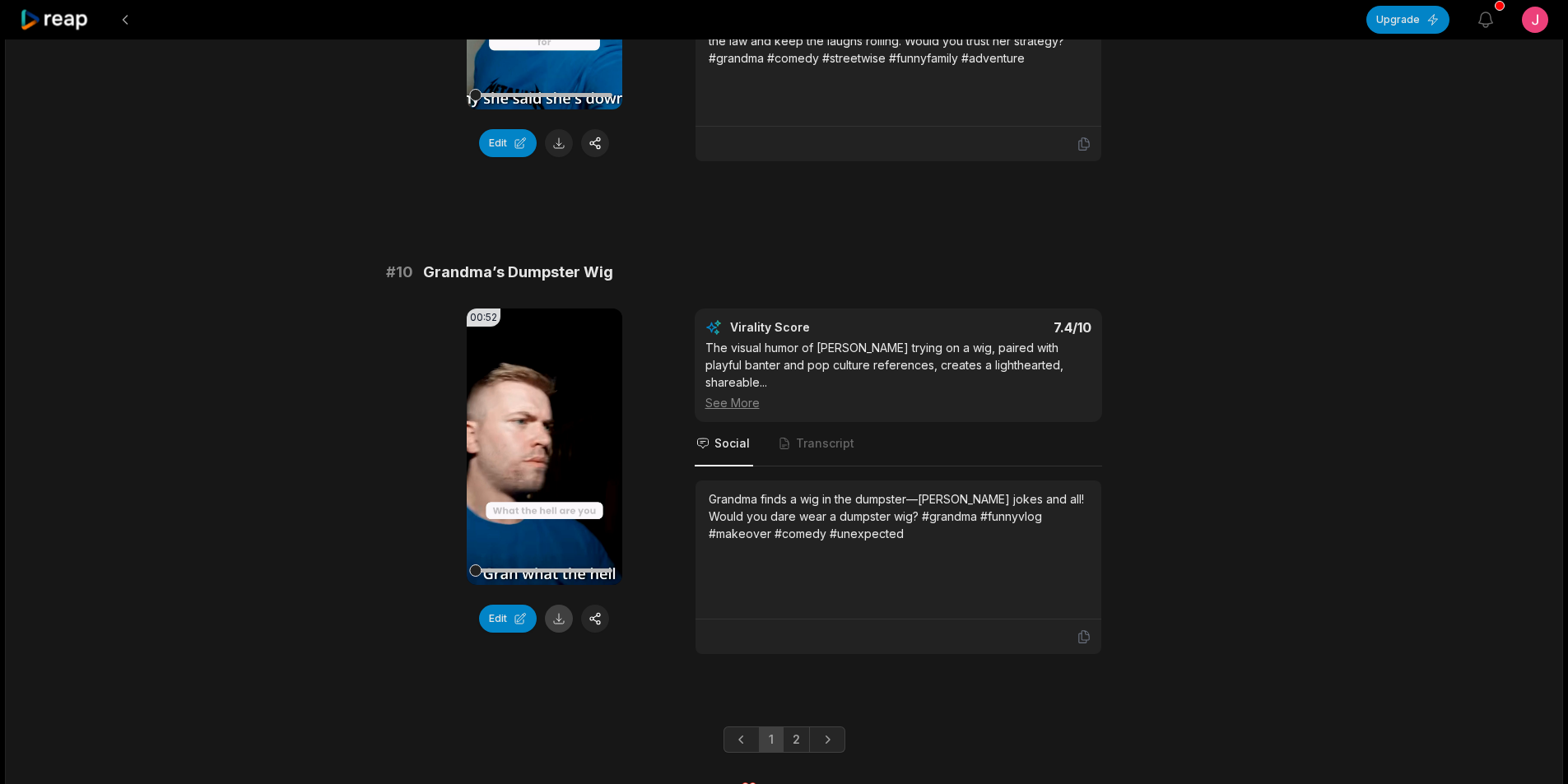
click at [570, 605] on button at bounding box center [558, 618] width 28 height 28
click at [798, 726] on link "2" at bounding box center [796, 739] width 27 height 26
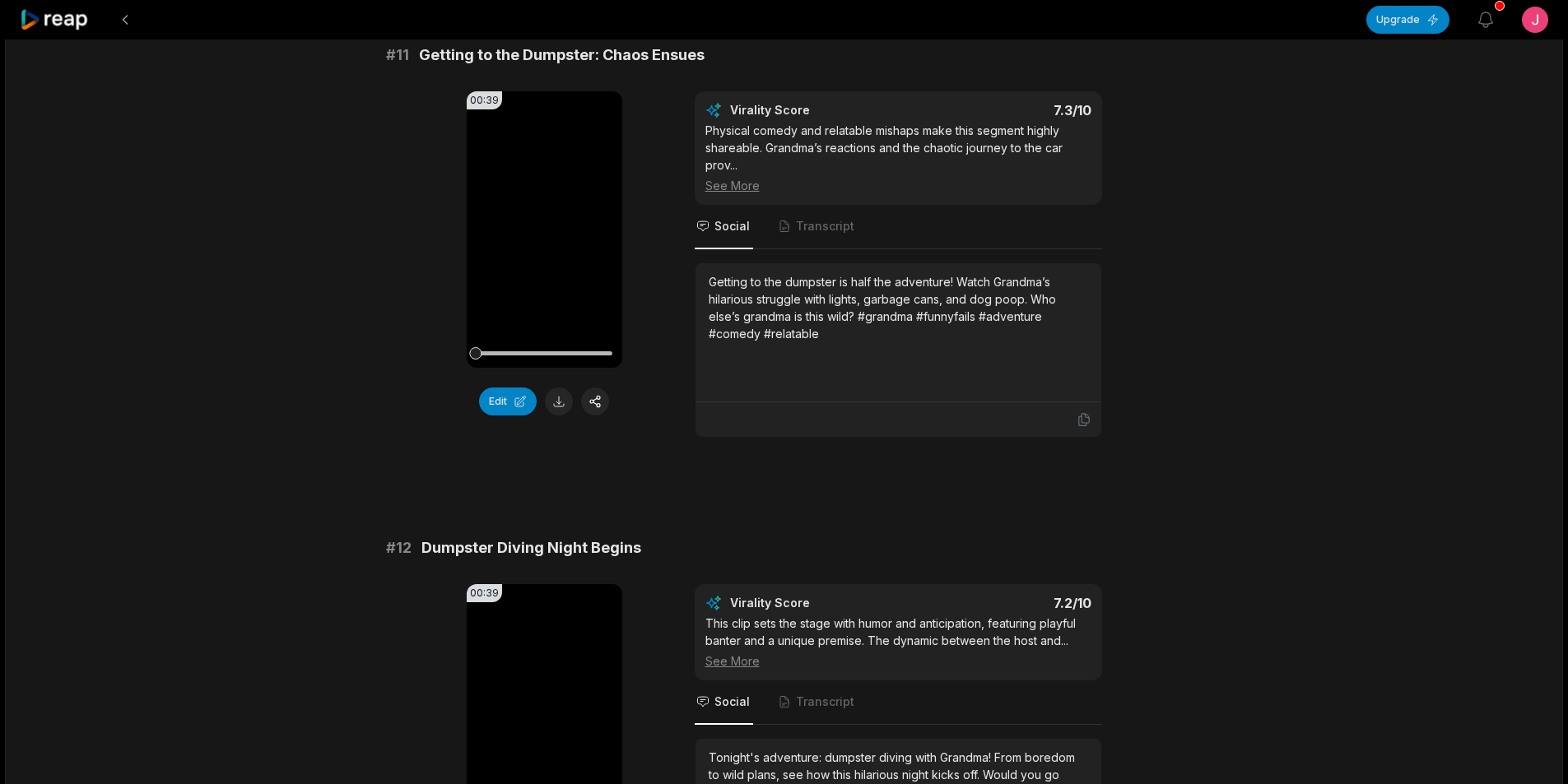
scroll to position [164, 0]
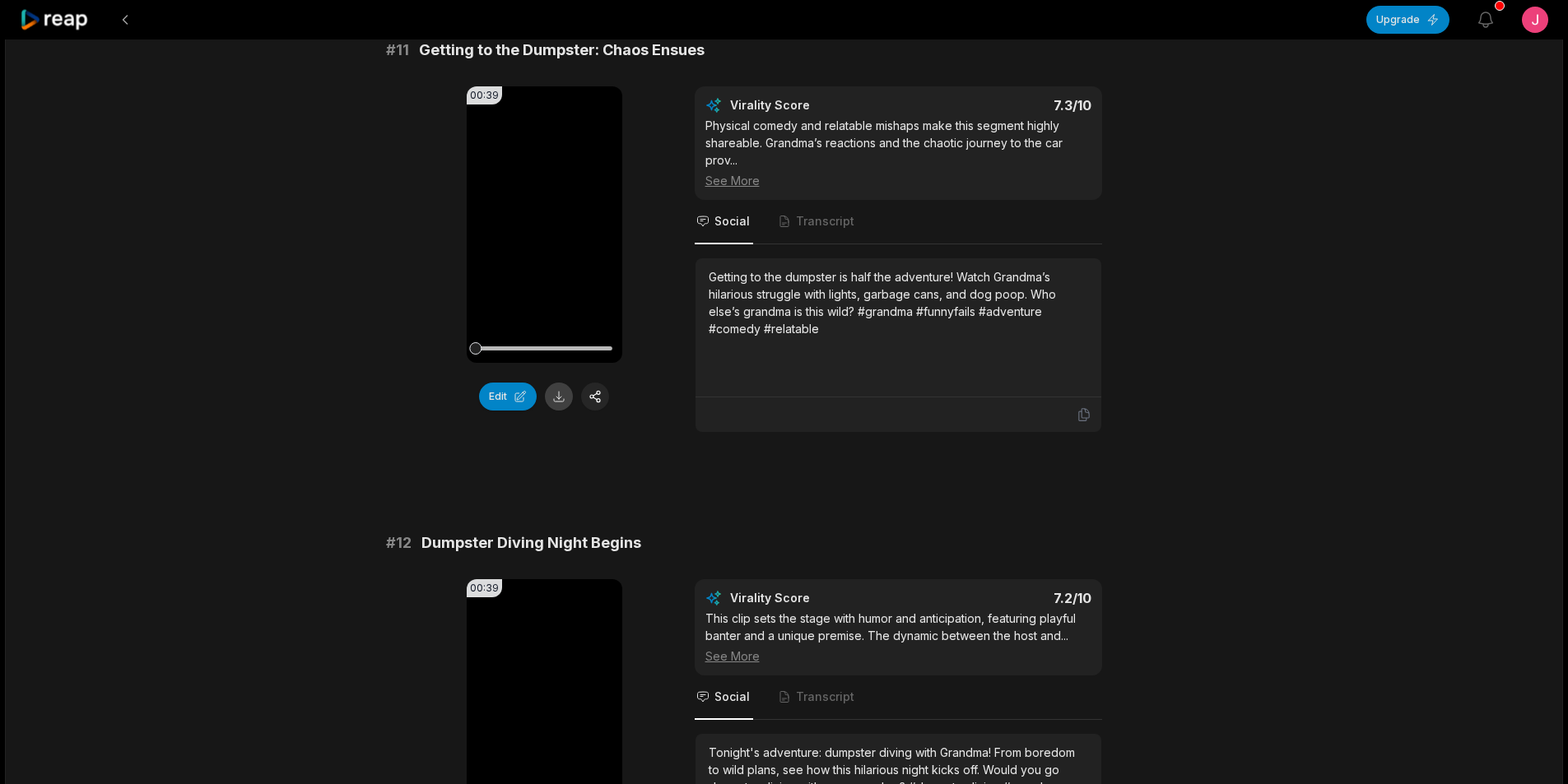
click at [567, 397] on button at bounding box center [558, 396] width 28 height 28
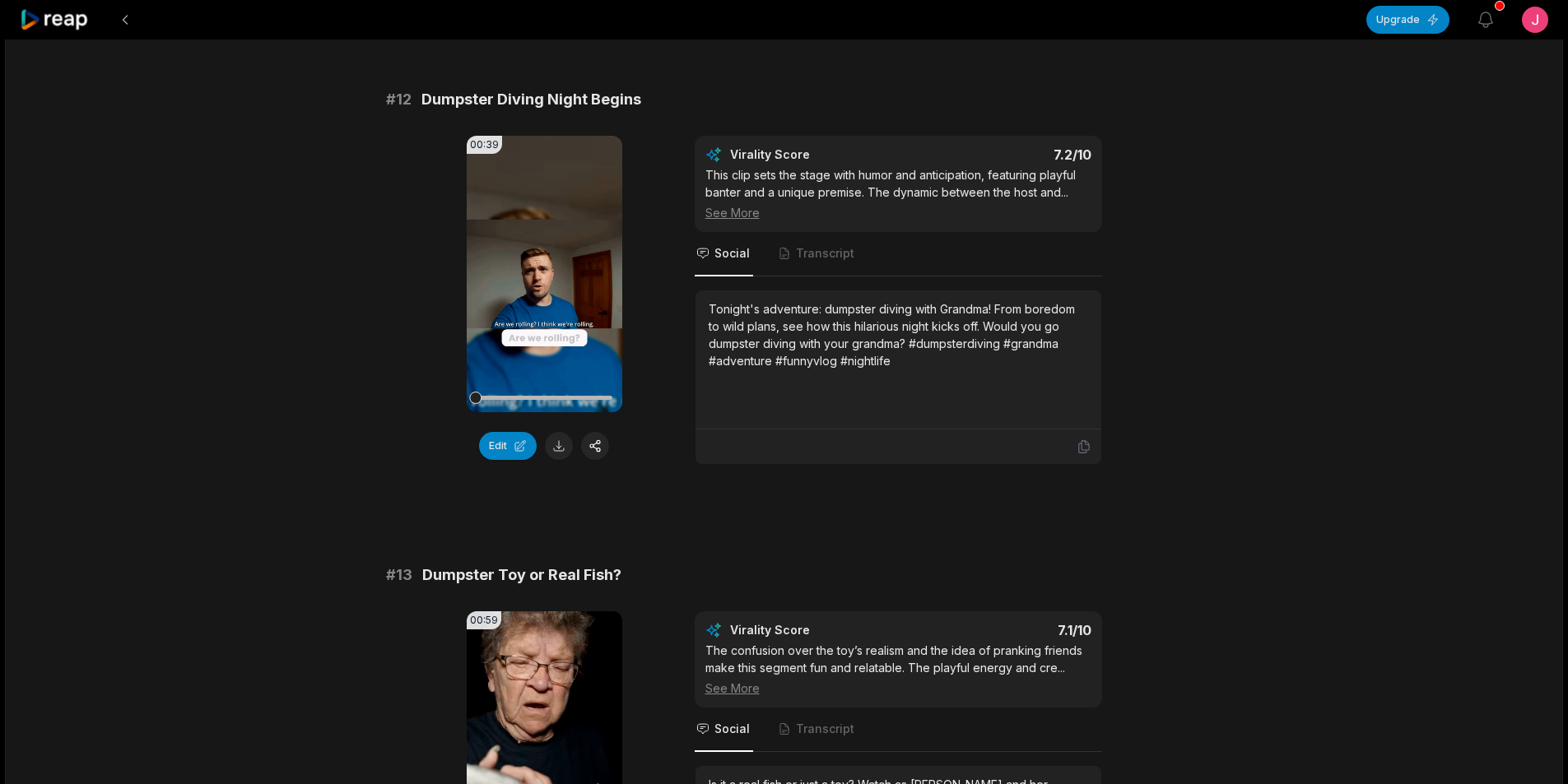
scroll to position [658, 0]
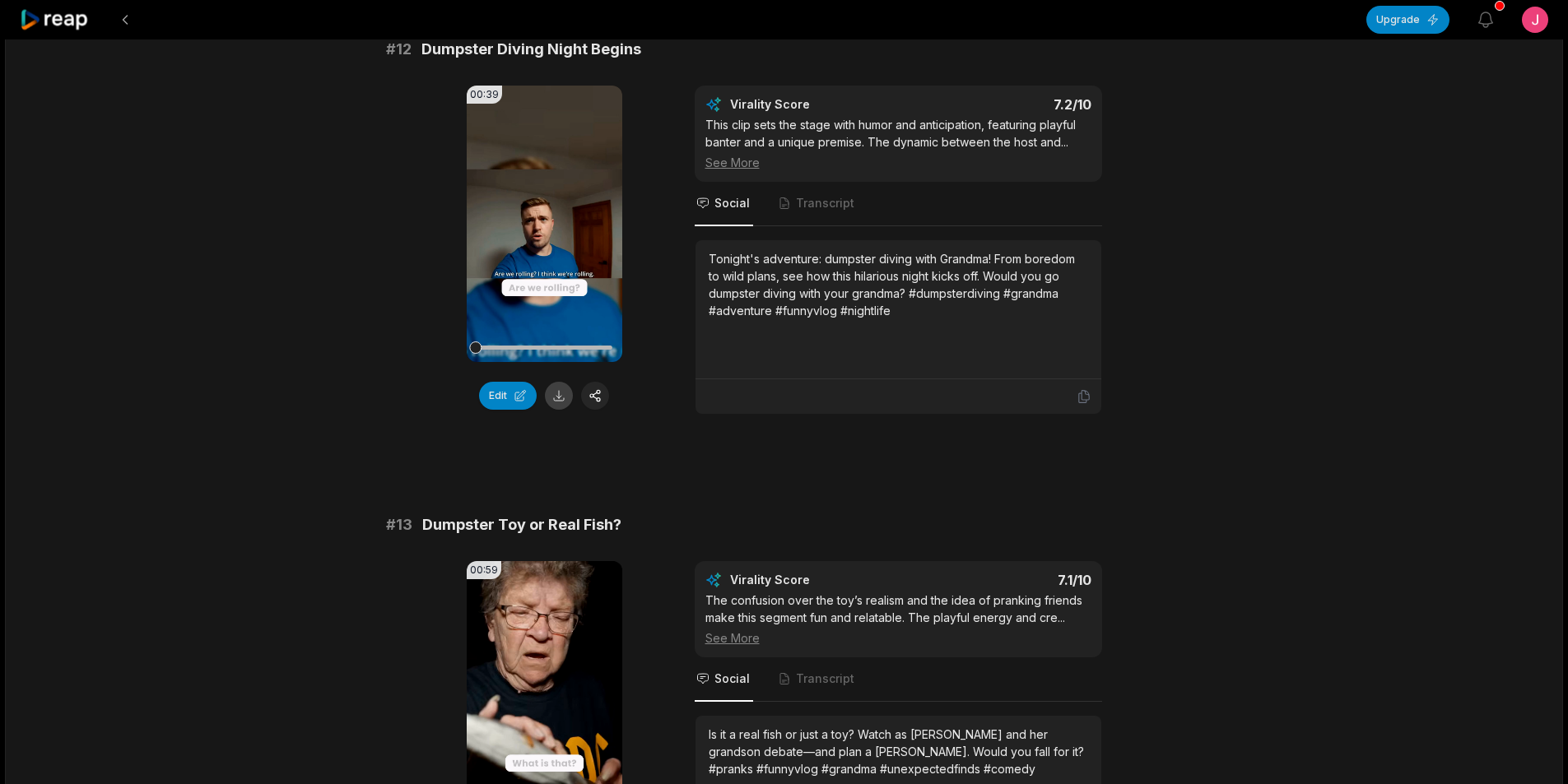
click at [562, 399] on button at bounding box center [558, 395] width 28 height 28
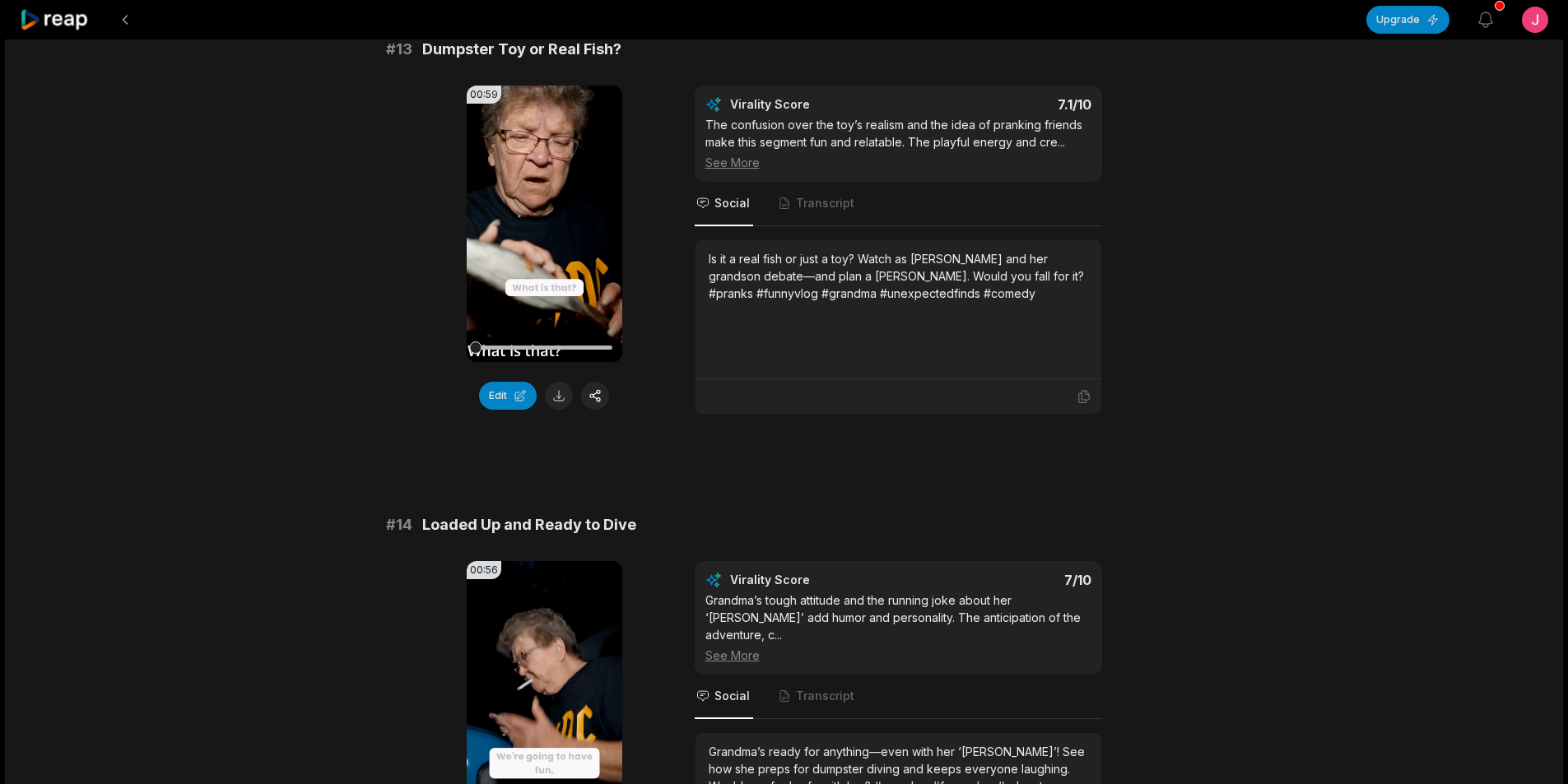
scroll to position [1151, 0]
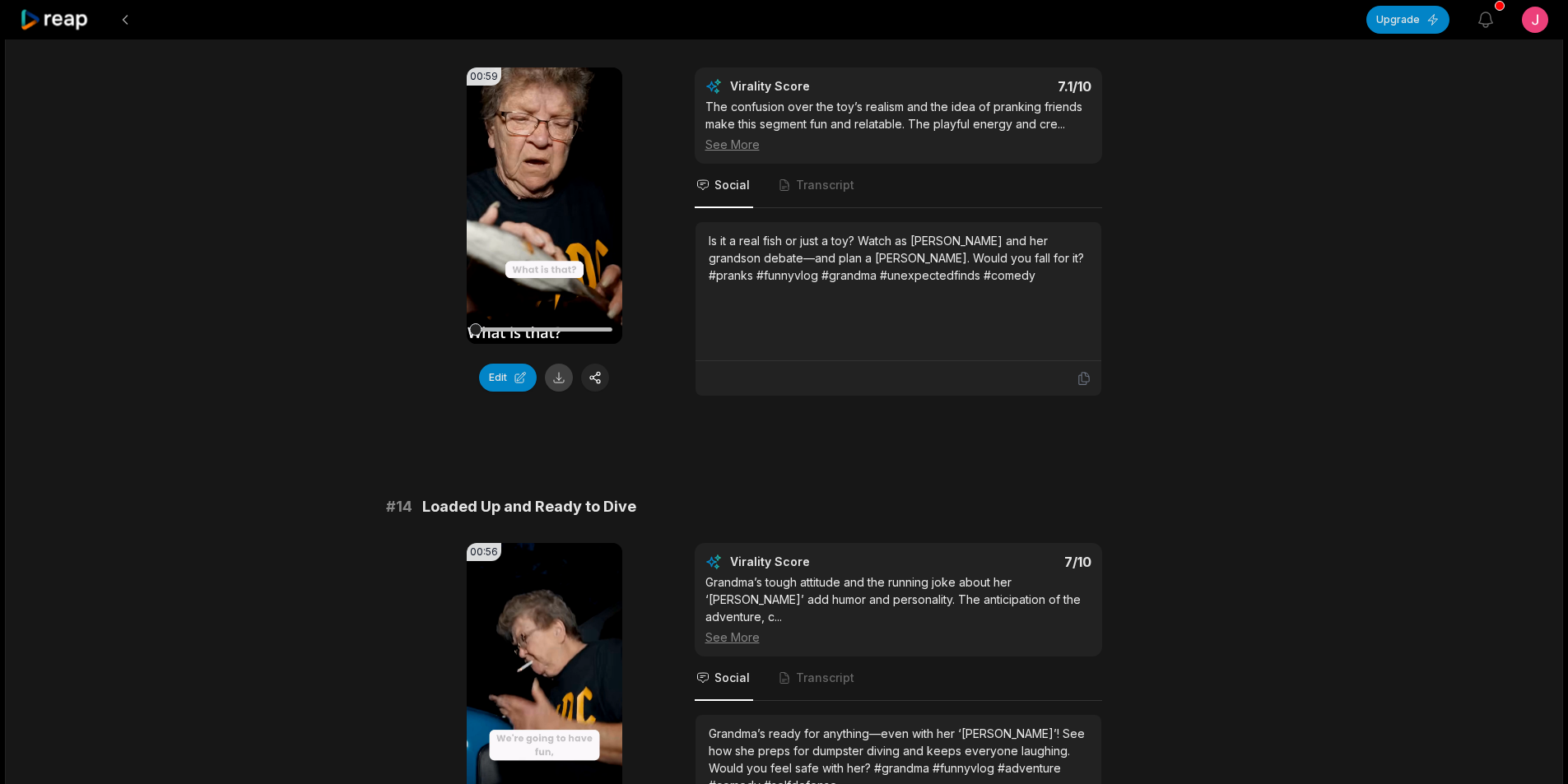
click at [555, 375] on button at bounding box center [558, 378] width 28 height 28
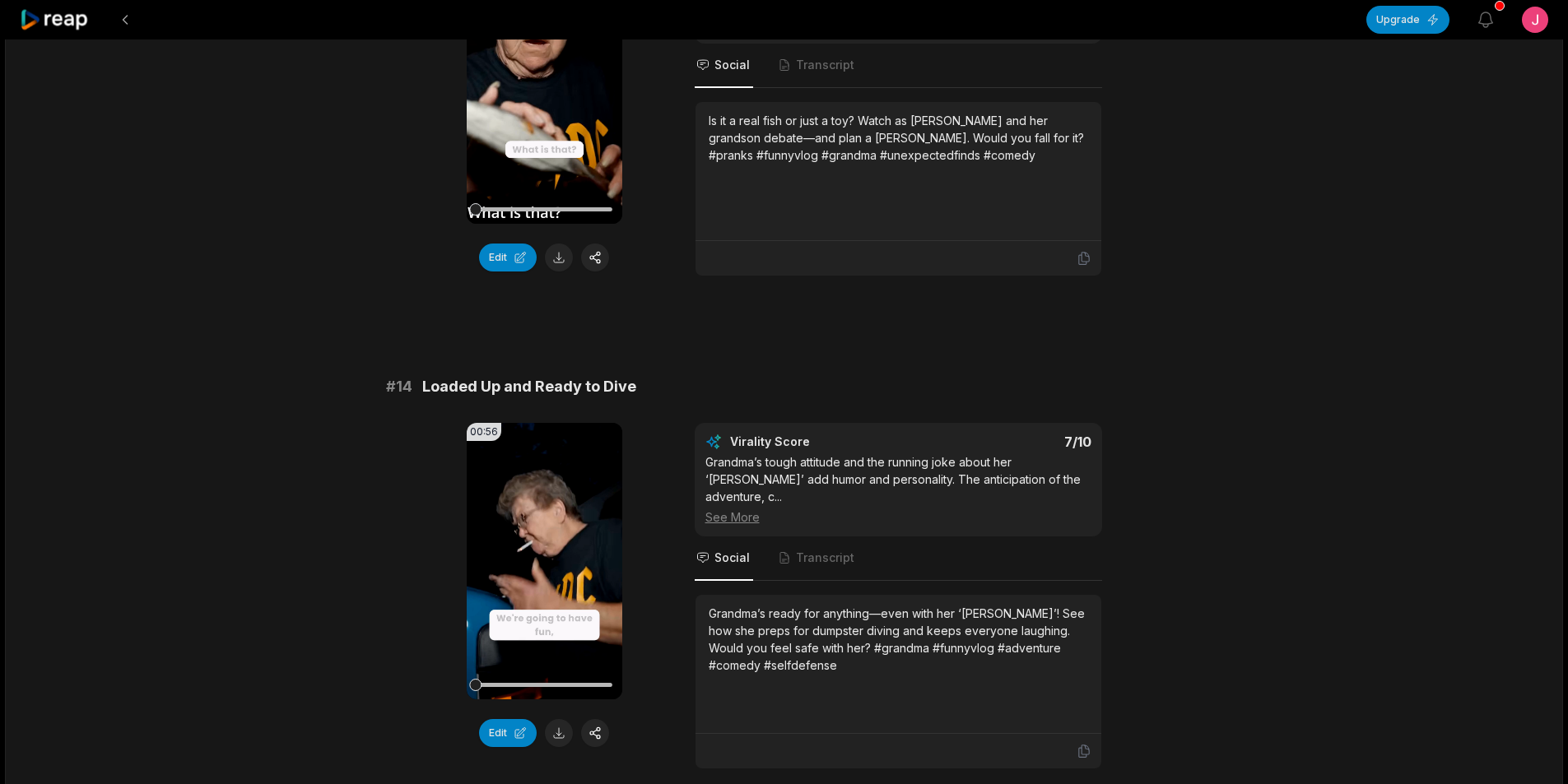
scroll to position [1563, 0]
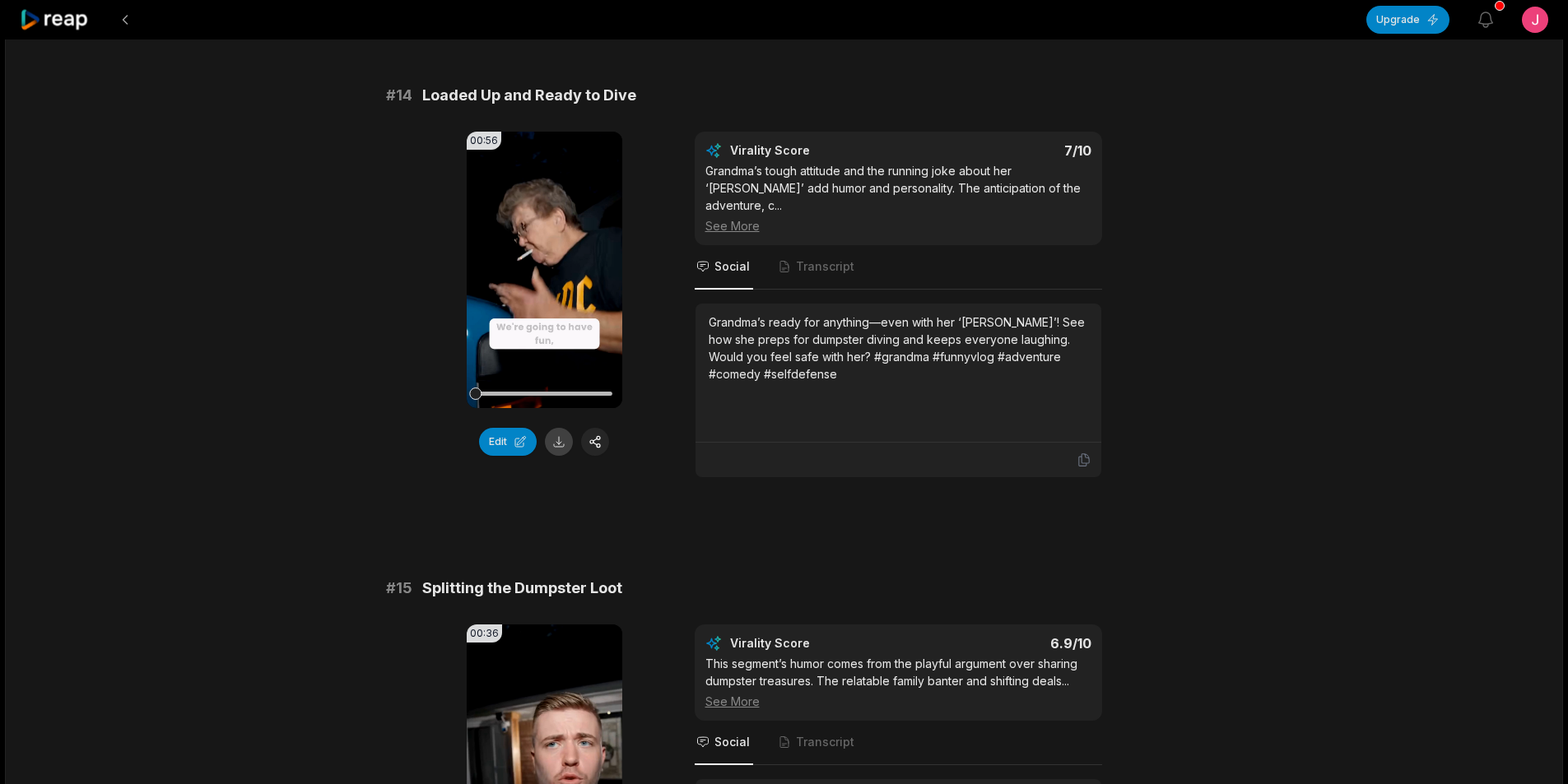
click at [562, 435] on button at bounding box center [558, 441] width 28 height 28
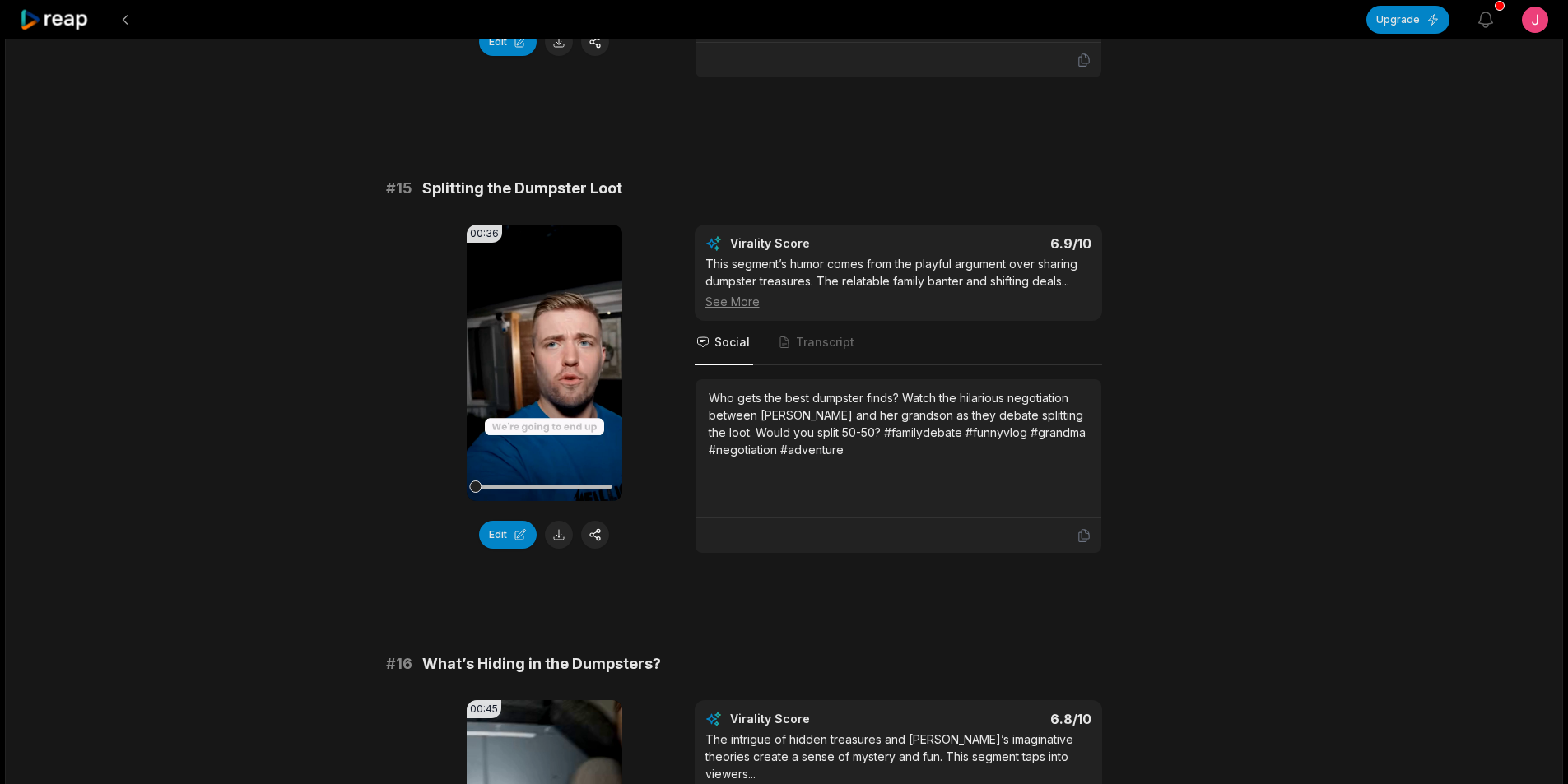
scroll to position [1974, 0]
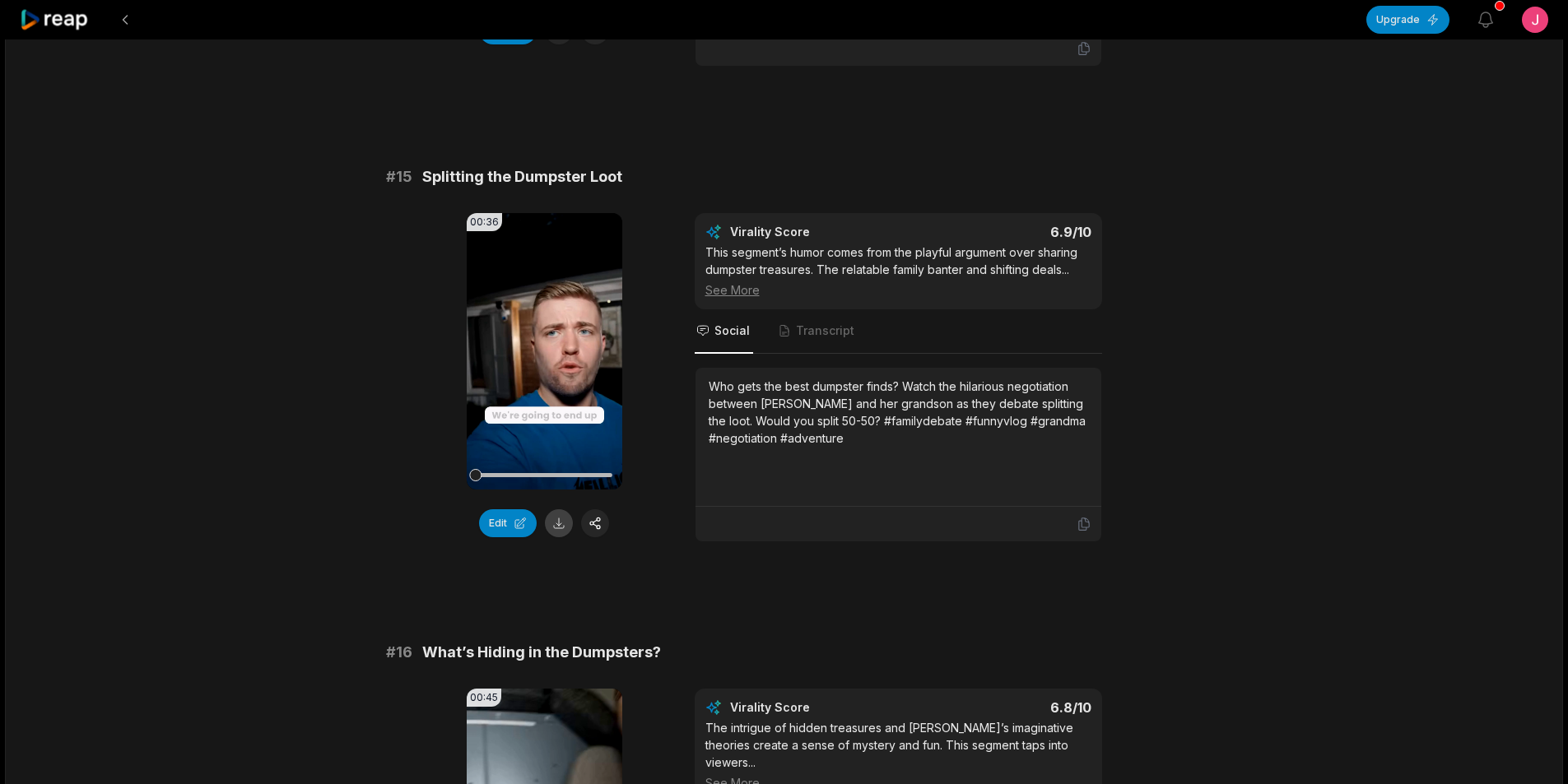
click at [558, 509] on button at bounding box center [558, 523] width 28 height 28
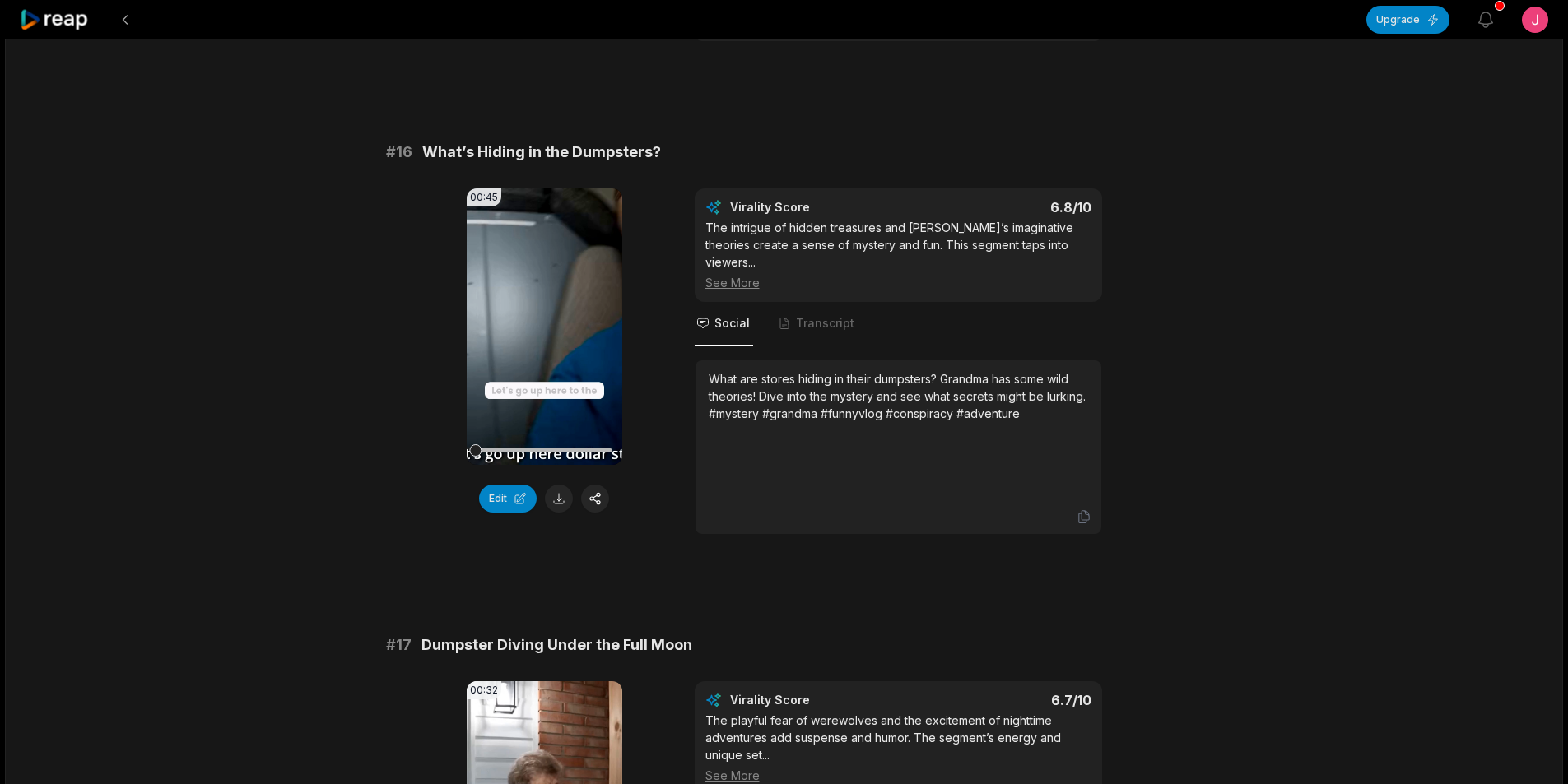
scroll to position [2550, 0]
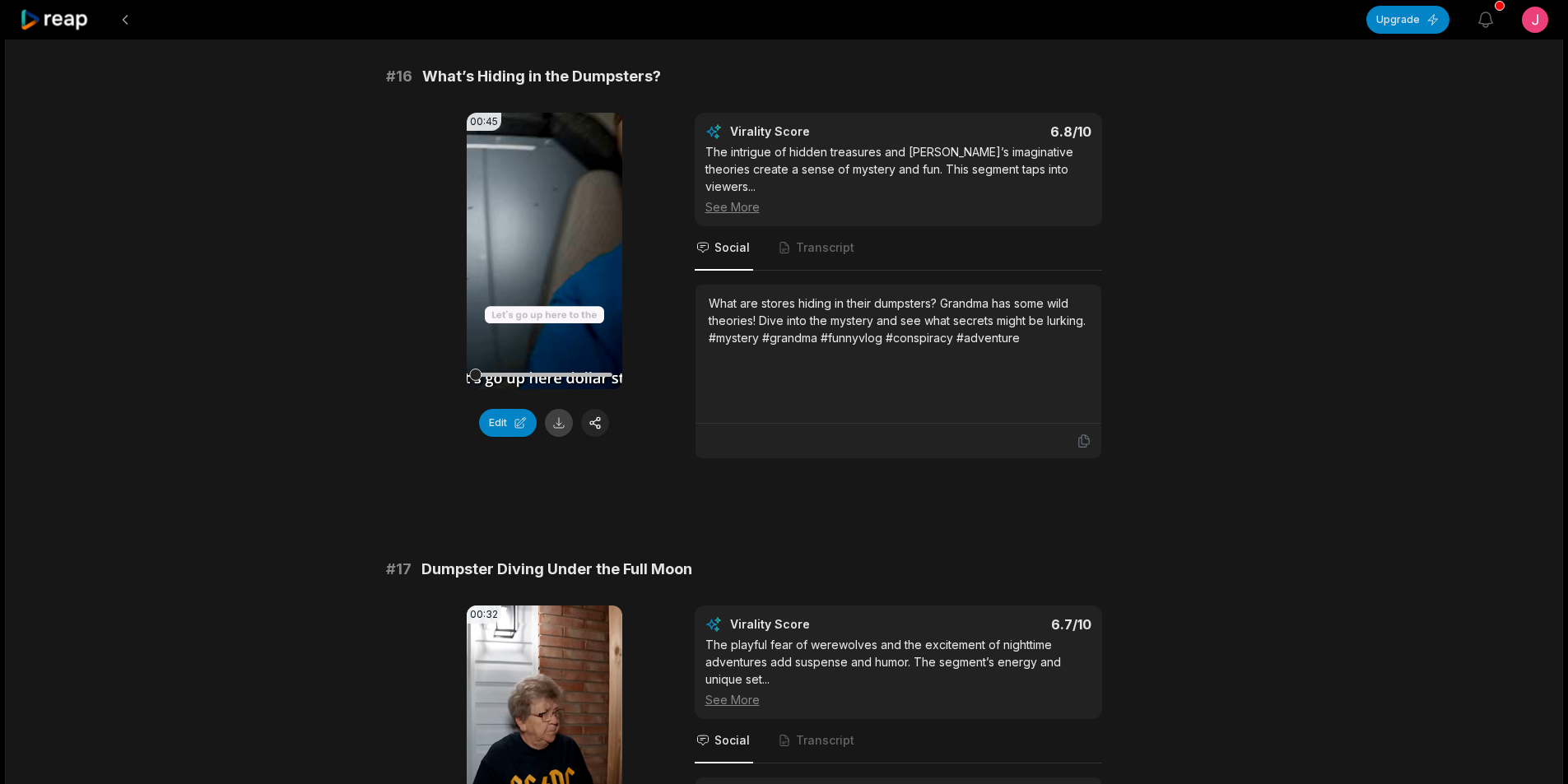
click at [555, 411] on button at bounding box center [558, 423] width 28 height 28
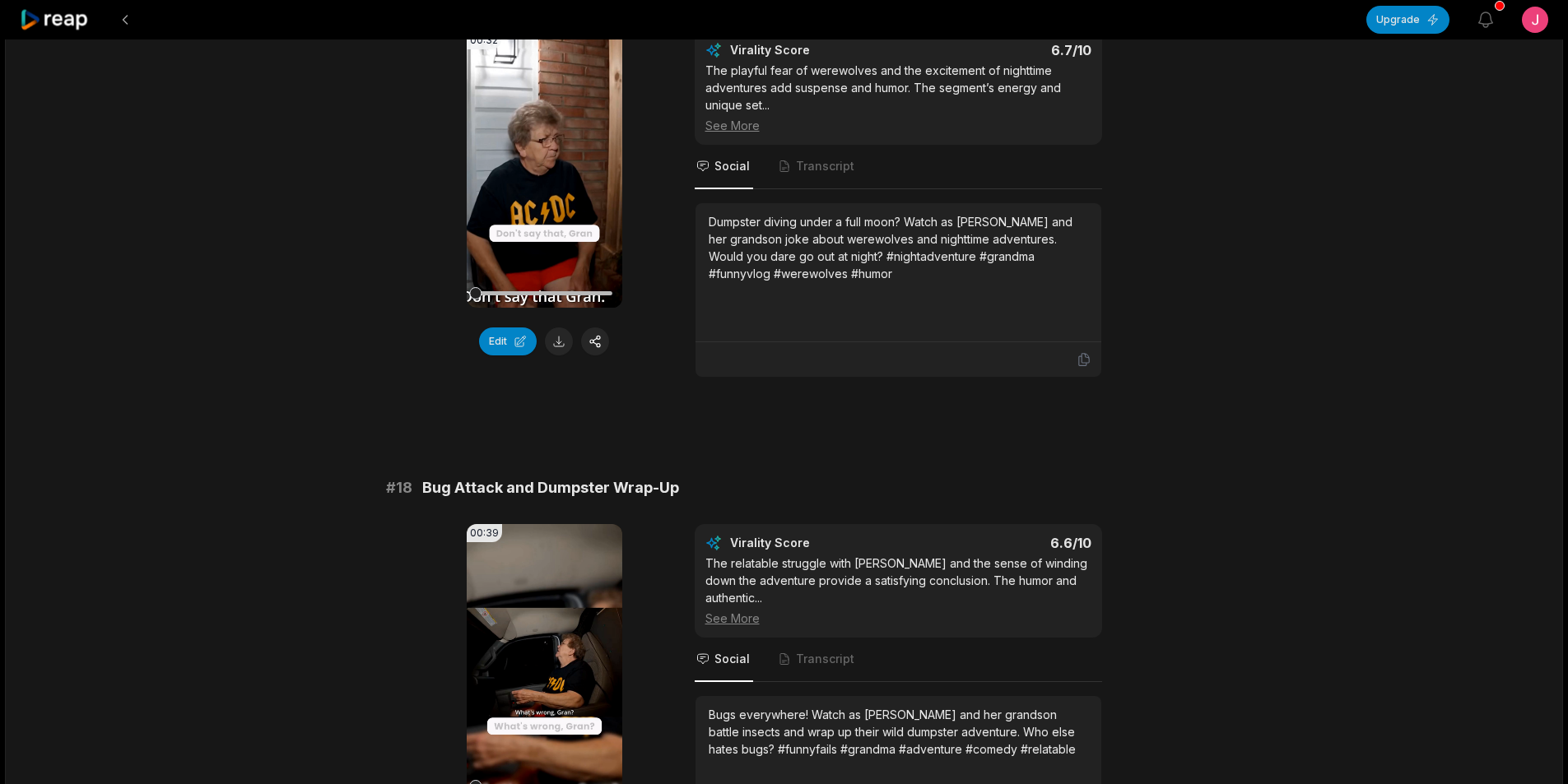
scroll to position [3126, 0]
click at [551, 326] on button at bounding box center [558, 339] width 28 height 28
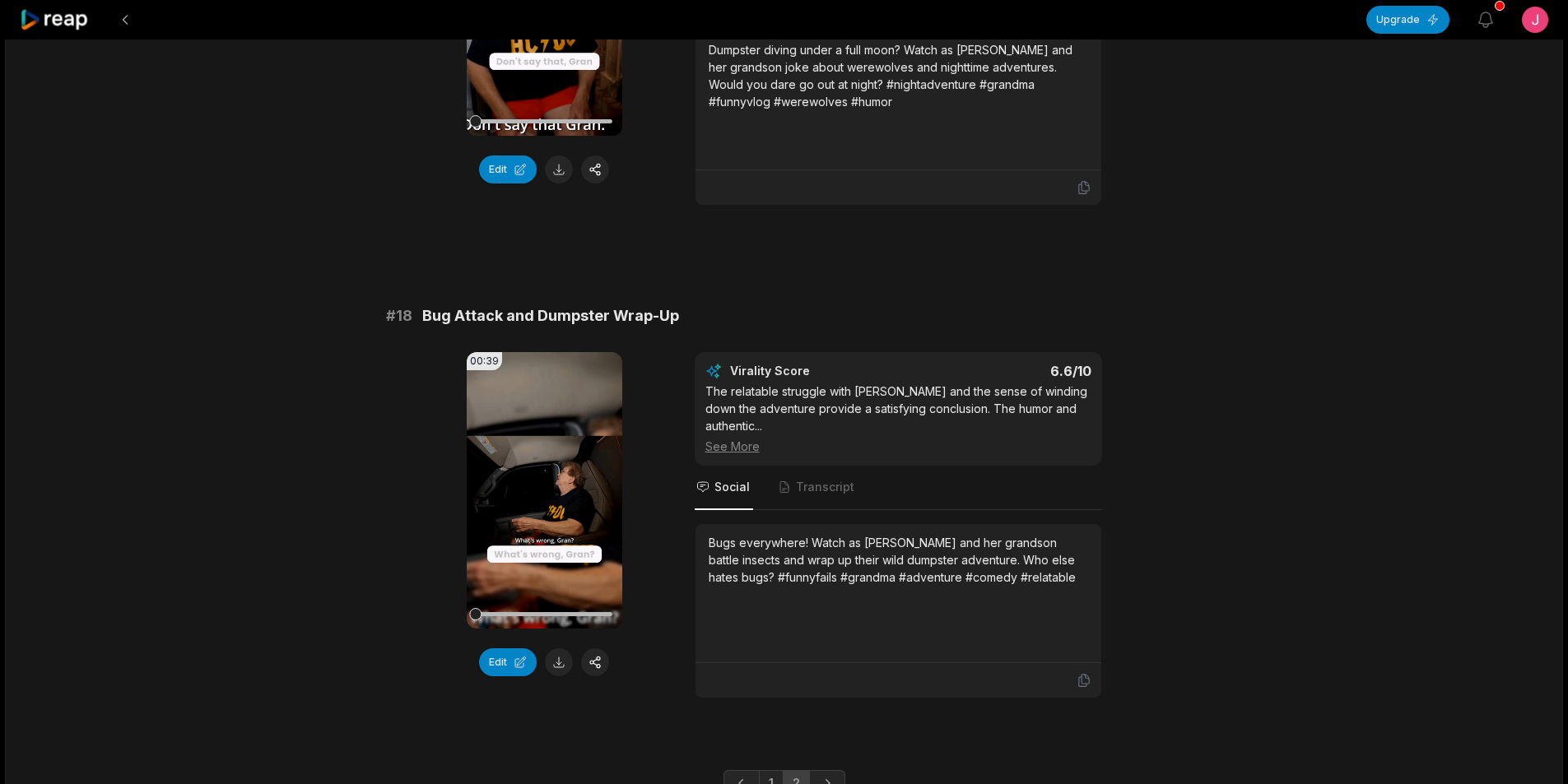
scroll to position [3322, 0]
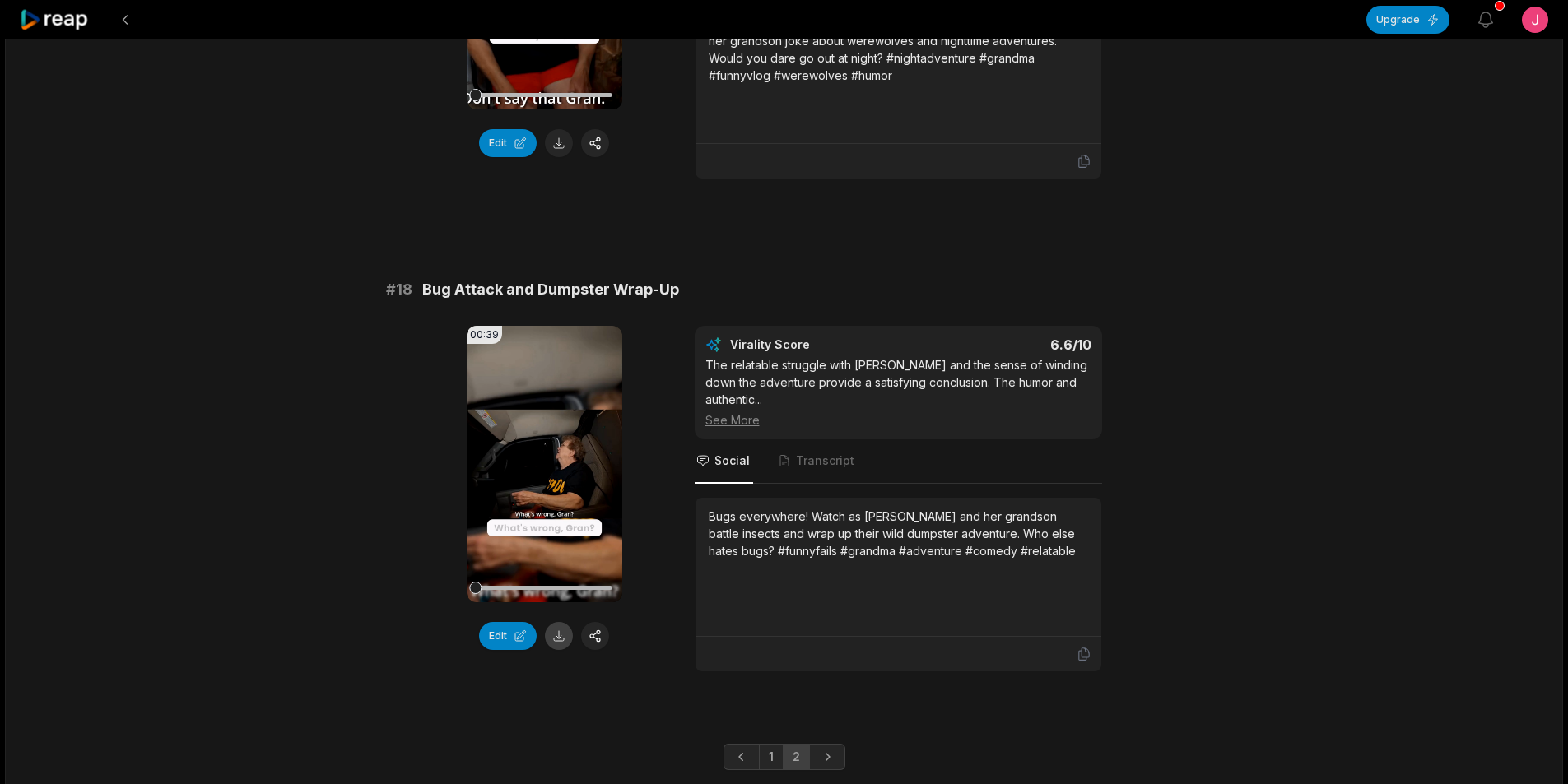
click at [567, 622] on button at bounding box center [558, 635] width 28 height 28
click at [125, 21] on button at bounding box center [125, 20] width 30 height 30
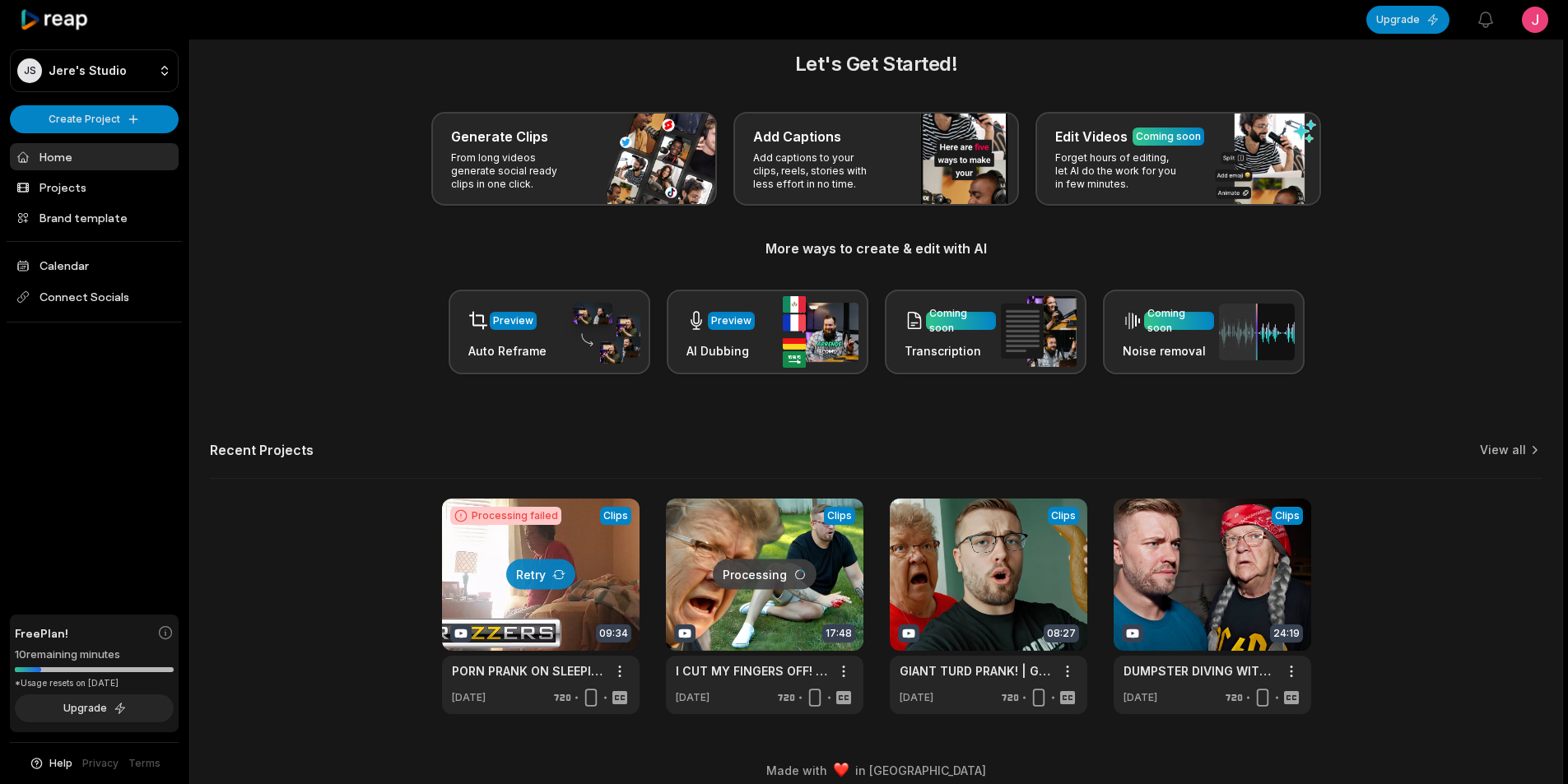
scroll to position [37, 0]
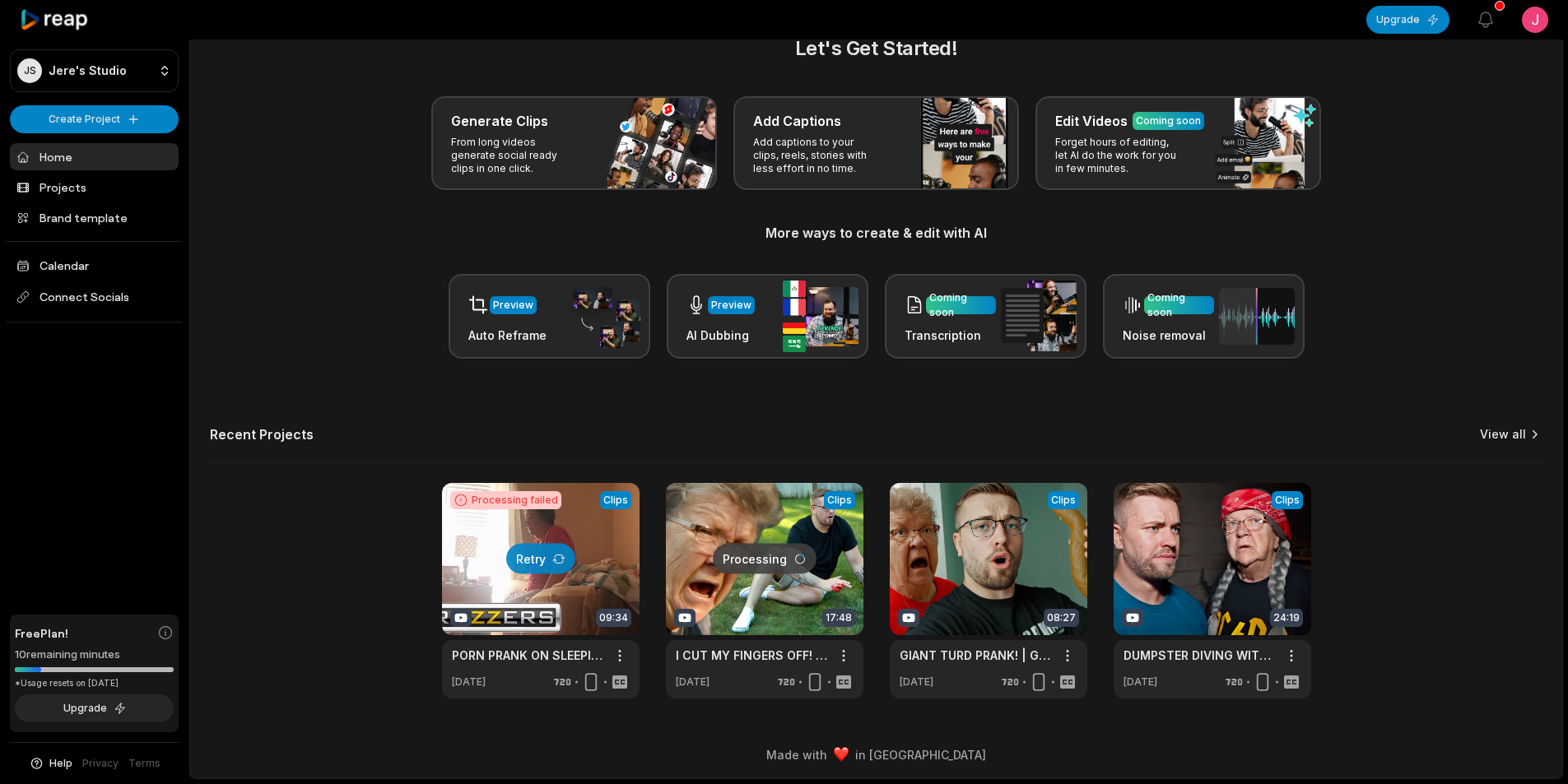
click at [1514, 440] on link "View all" at bounding box center [1502, 434] width 46 height 16
